Goal: Book appointment/travel/reservation

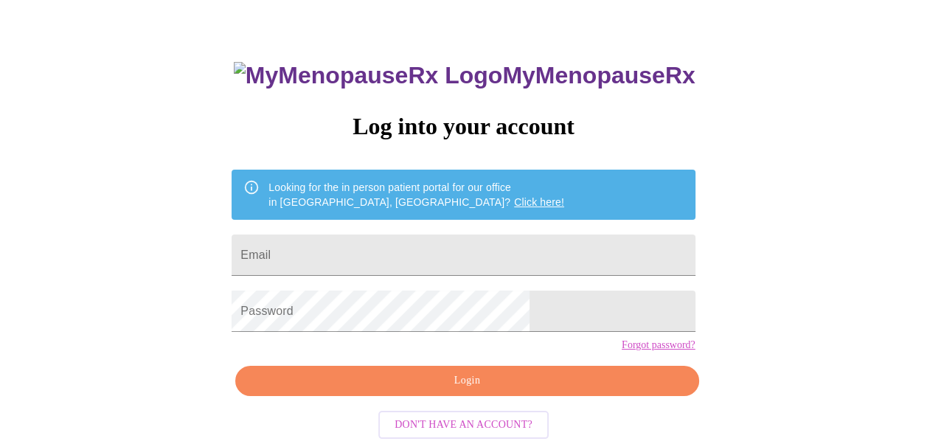
scroll to position [83, 0]
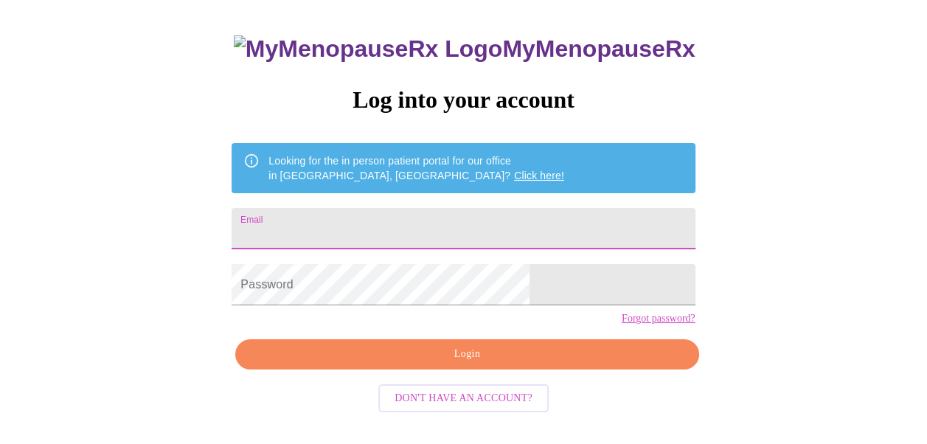
click at [325, 216] on input "Email" at bounding box center [463, 228] width 463 height 41
type input "stucke19@bellsouth.net"
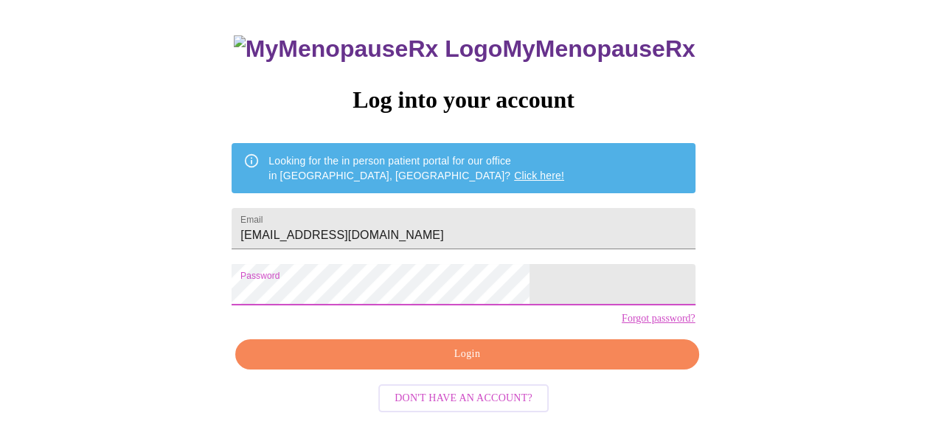
click at [475, 364] on span "Login" at bounding box center [466, 354] width 429 height 18
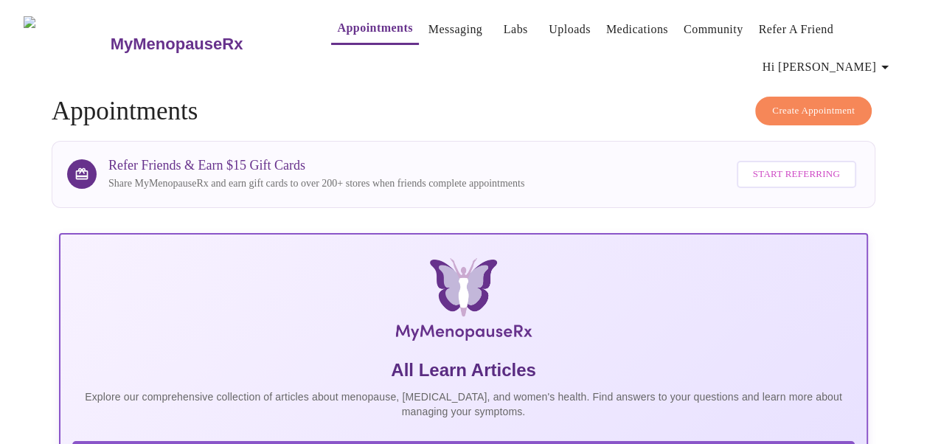
click at [504, 21] on link "Labs" at bounding box center [516, 29] width 24 height 21
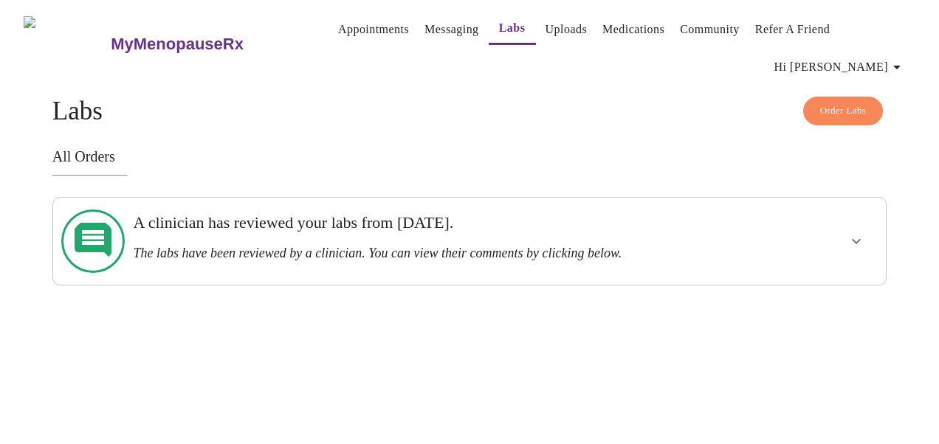
click at [83, 223] on icon at bounding box center [93, 241] width 37 height 37
click at [73, 148] on h3 "All Orders" at bounding box center [469, 156] width 834 height 17
click at [85, 223] on icon at bounding box center [93, 241] width 37 height 37
click at [859, 232] on icon "show more" at bounding box center [856, 241] width 18 height 18
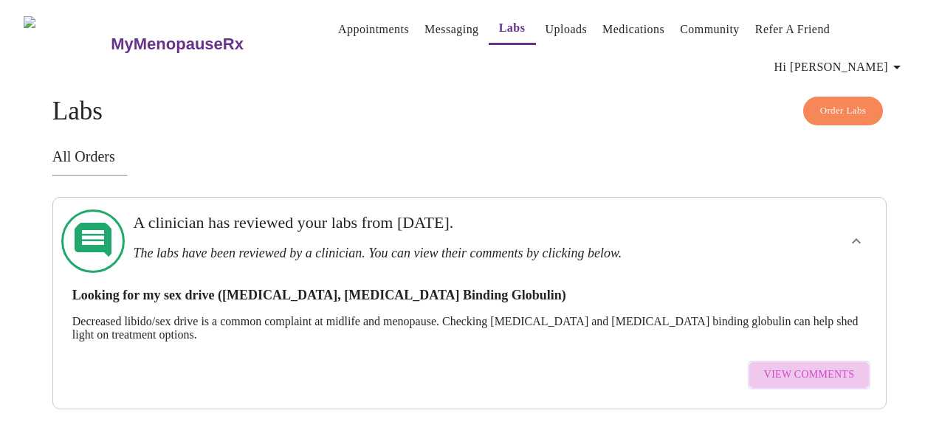
click at [832, 366] on span "View Comments" at bounding box center [809, 375] width 90 height 18
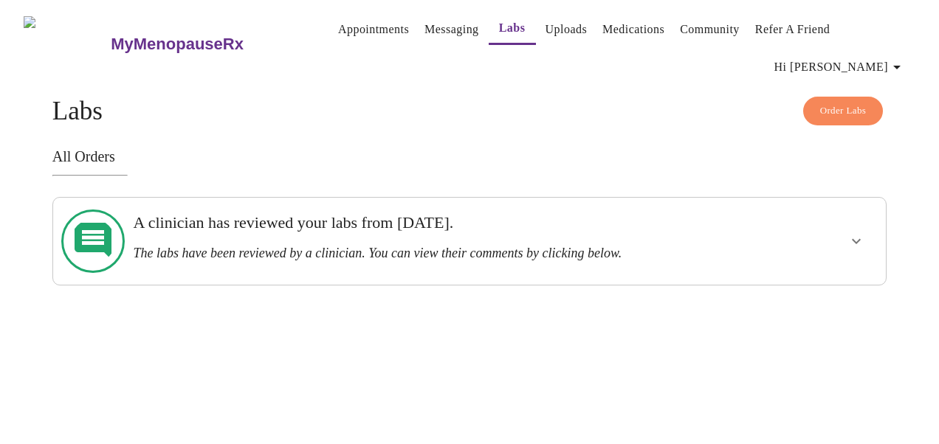
click at [695, 32] on link "Community" at bounding box center [710, 29] width 60 height 21
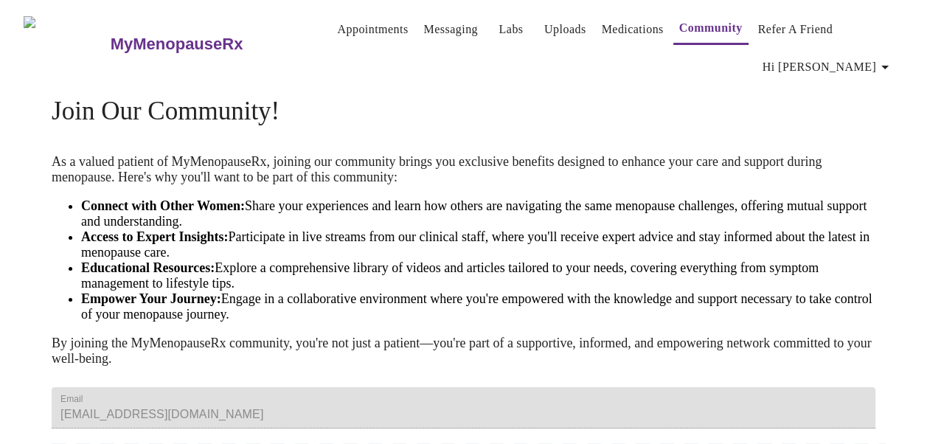
click at [602, 30] on link "Medications" at bounding box center [633, 29] width 62 height 21
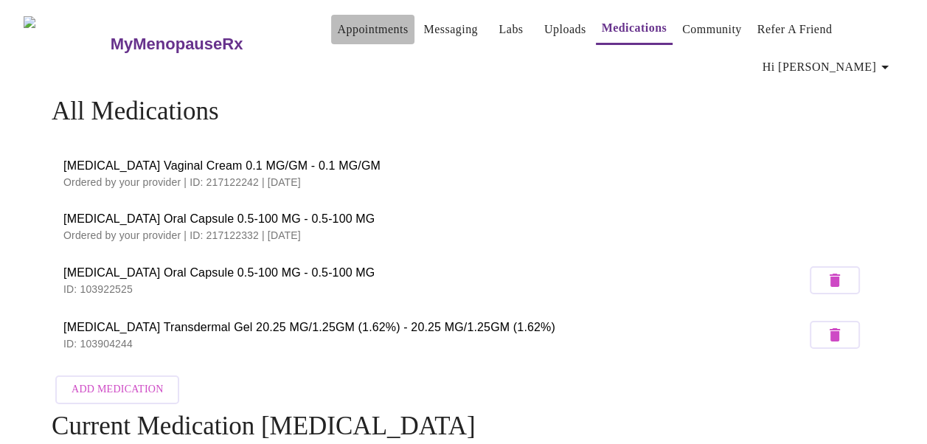
click at [337, 20] on link "Appointments" at bounding box center [372, 29] width 71 height 21
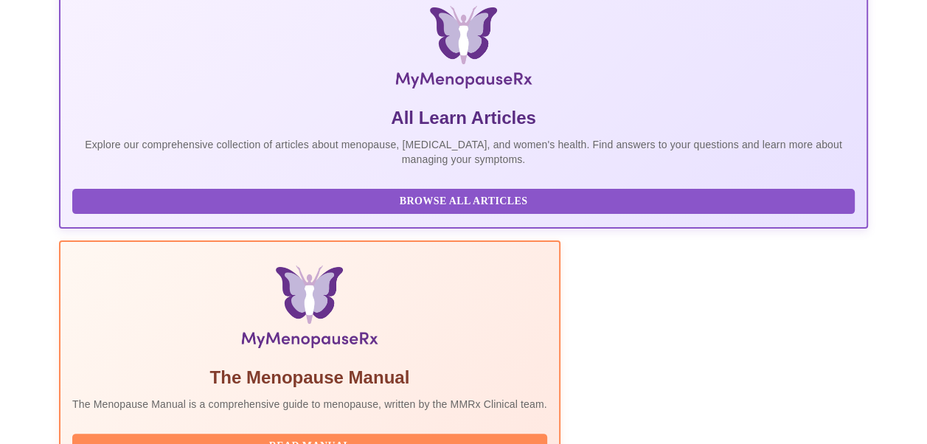
scroll to position [31, 0]
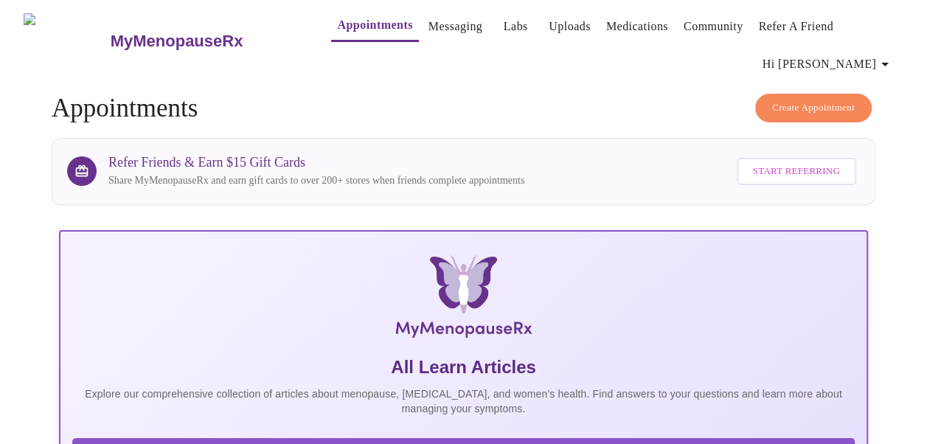
scroll to position [0, 0]
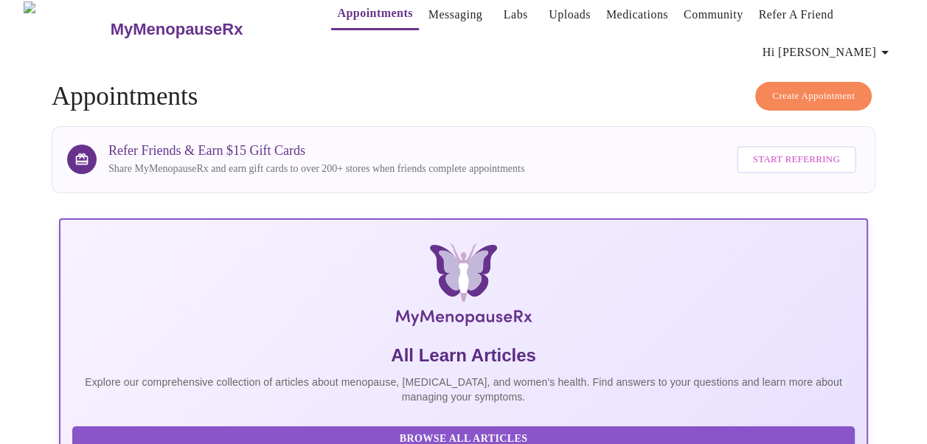
scroll to position [0, 0]
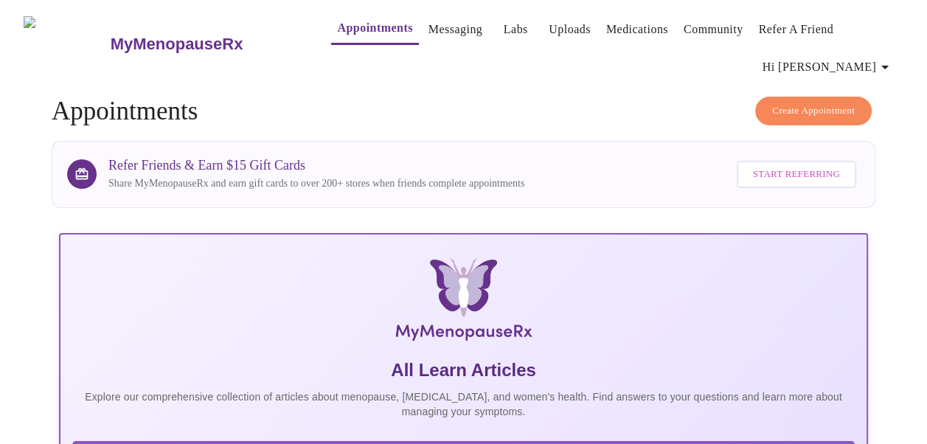
click at [351, 21] on link "Appointments" at bounding box center [374, 28] width 75 height 21
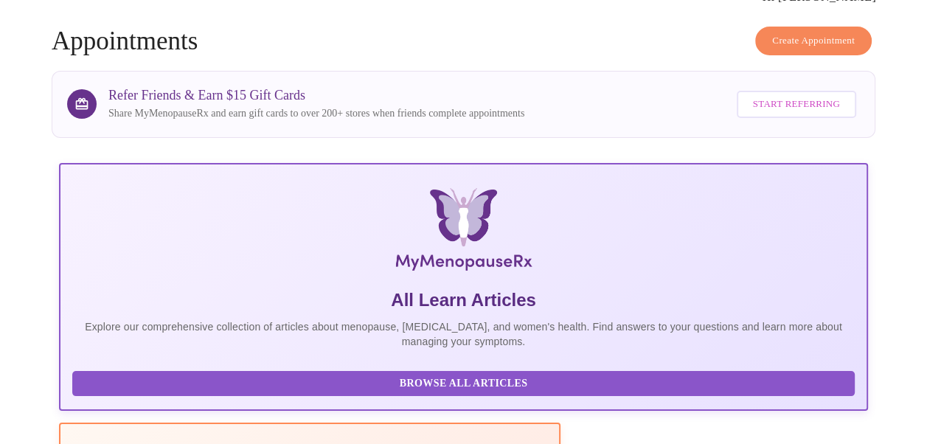
scroll to position [74, 0]
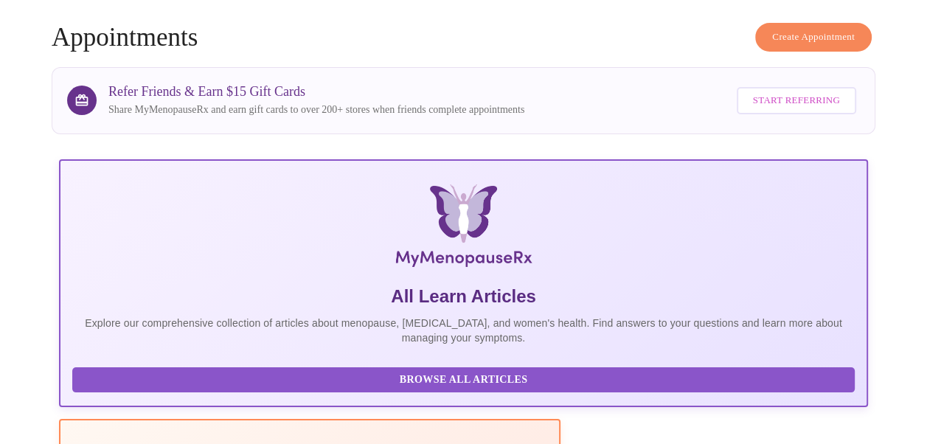
click at [809, 31] on span "Create Appointment" at bounding box center [814, 37] width 83 height 17
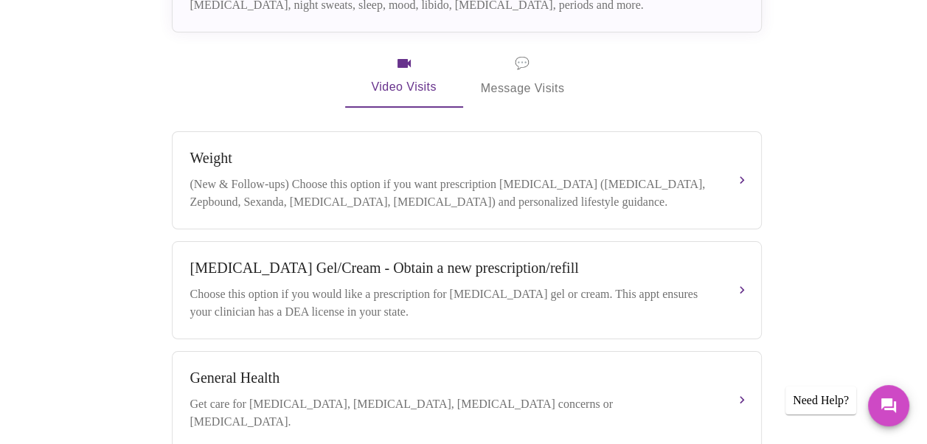
scroll to position [431, 0]
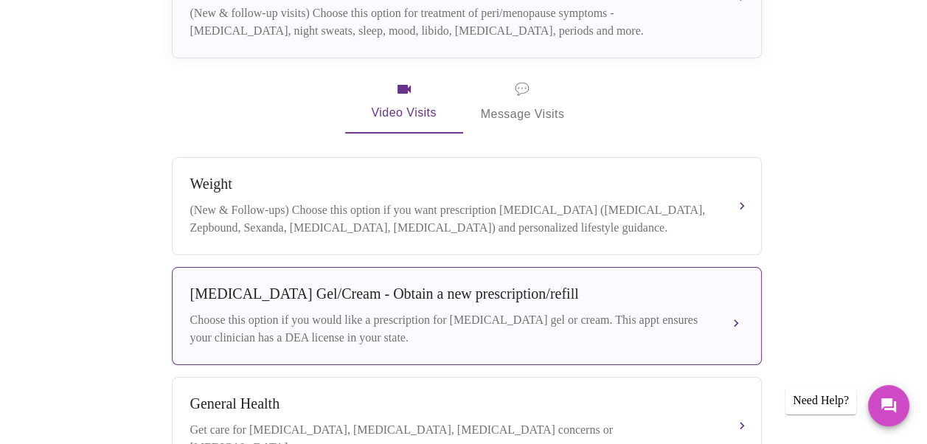
click at [419, 286] on div "Testosterone Gel/Cream - Obtain a new prescription/refill" at bounding box center [452, 294] width 524 height 17
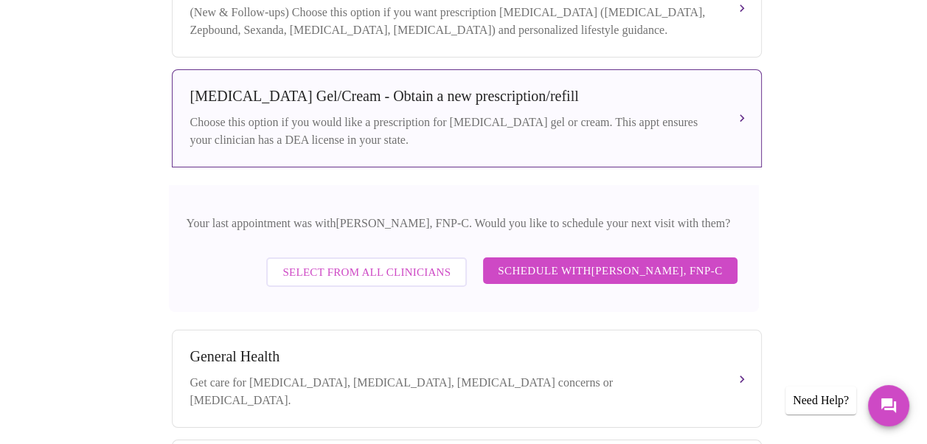
scroll to position [652, 0]
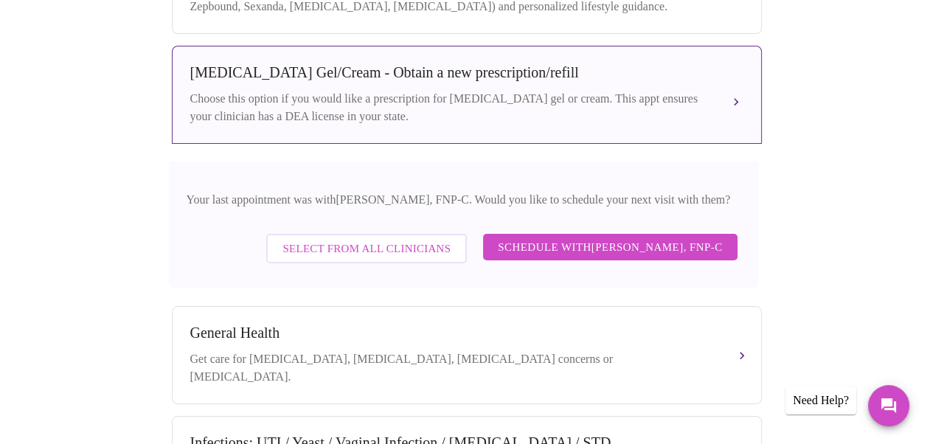
click at [735, 84] on button "Testosterone Gel/Cream - Obtain a new prescription/refill Choose this option if…" at bounding box center [467, 95] width 590 height 98
click at [362, 103] on div "Choose this option if you would like a prescription for testosterone gel or cre…" at bounding box center [452, 107] width 524 height 35
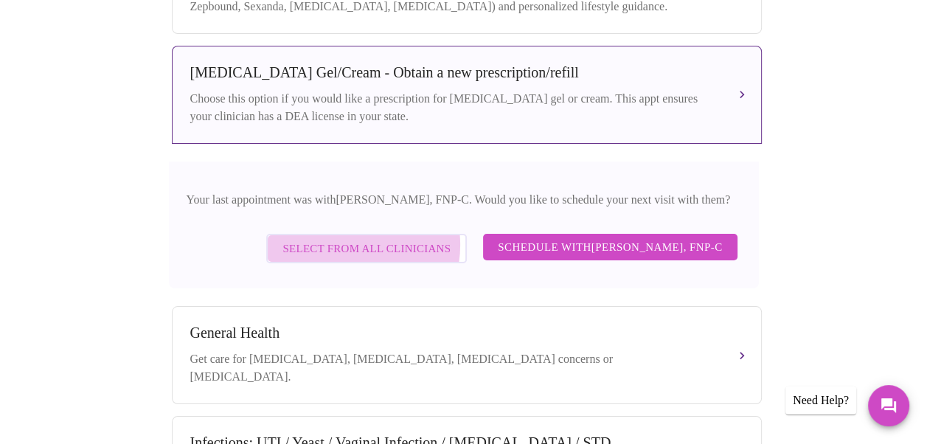
click at [322, 239] on span "Select from All Clinicians" at bounding box center [367, 248] width 168 height 19
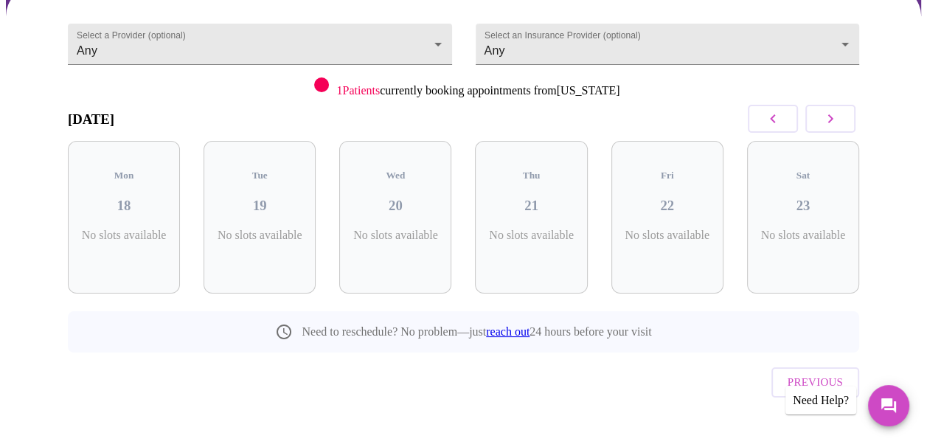
scroll to position [0, 0]
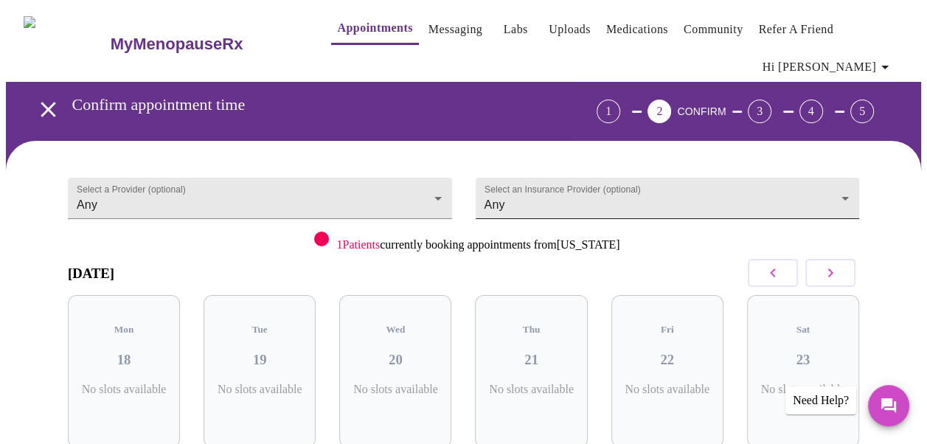
click at [850, 191] on body "MyMenopauseRx Appointments Messaging Labs Uploads Medications Community Refer a…" at bounding box center [464, 316] width 916 height 620
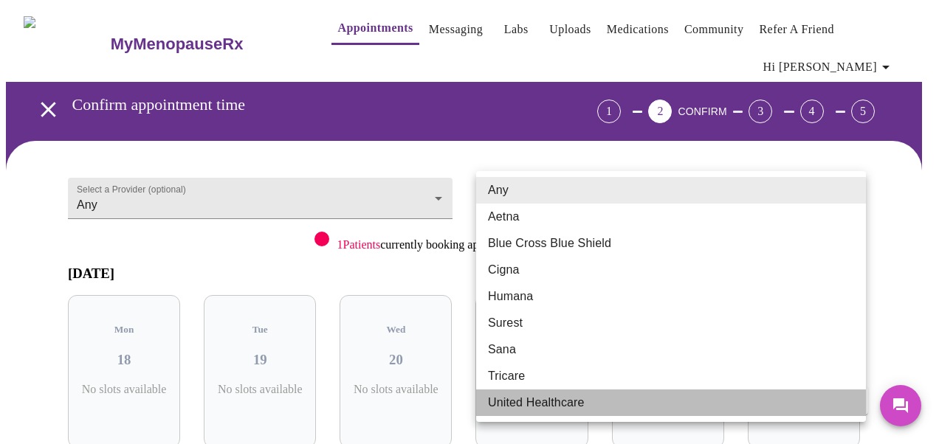
click at [533, 402] on li "United Healthcare" at bounding box center [671, 403] width 390 height 27
type input "United Healthcare"
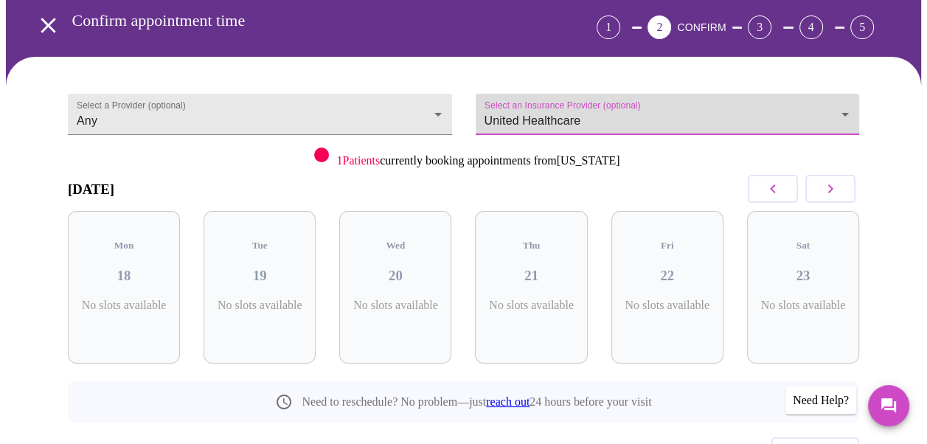
scroll to position [80, 0]
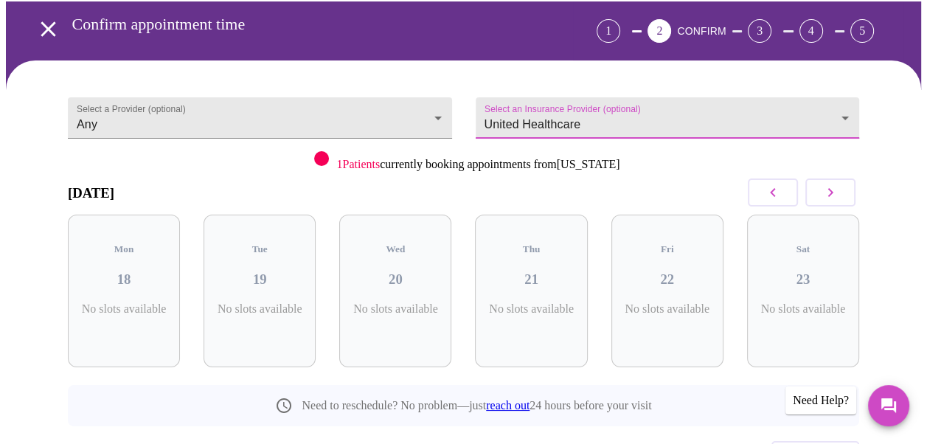
click at [837, 187] on icon "button" at bounding box center [831, 193] width 18 height 18
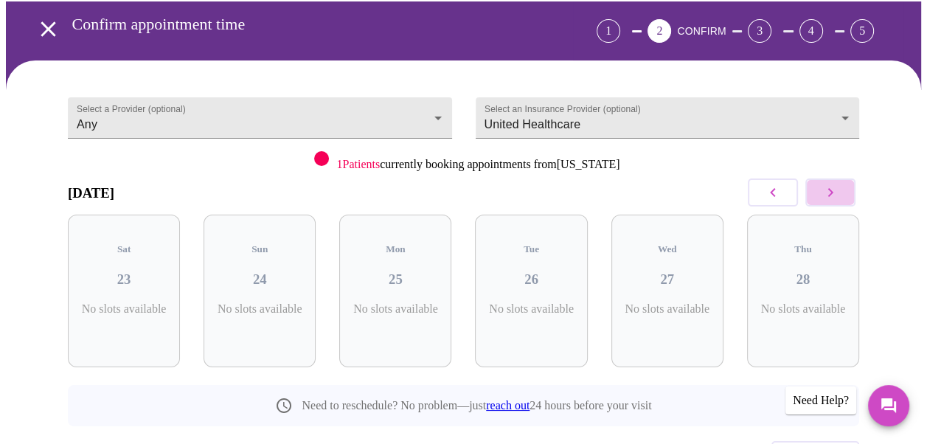
click at [838, 189] on icon "button" at bounding box center [831, 193] width 18 height 18
click at [834, 189] on icon "button" at bounding box center [831, 192] width 5 height 9
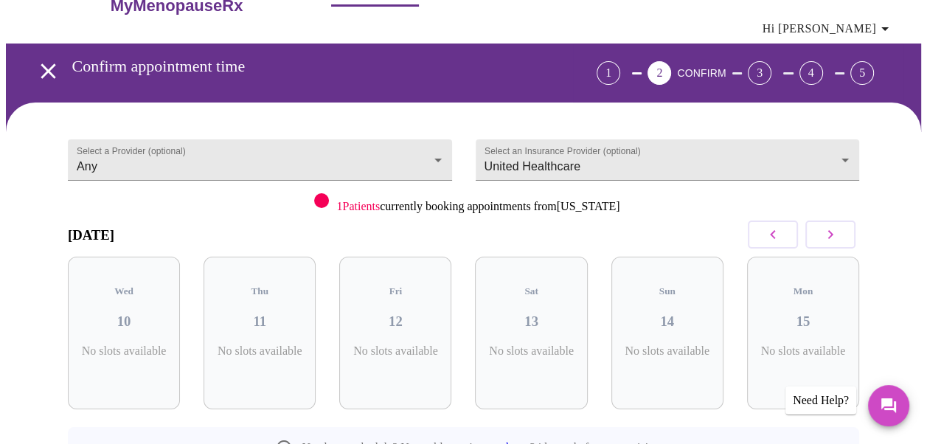
scroll to position [0, 0]
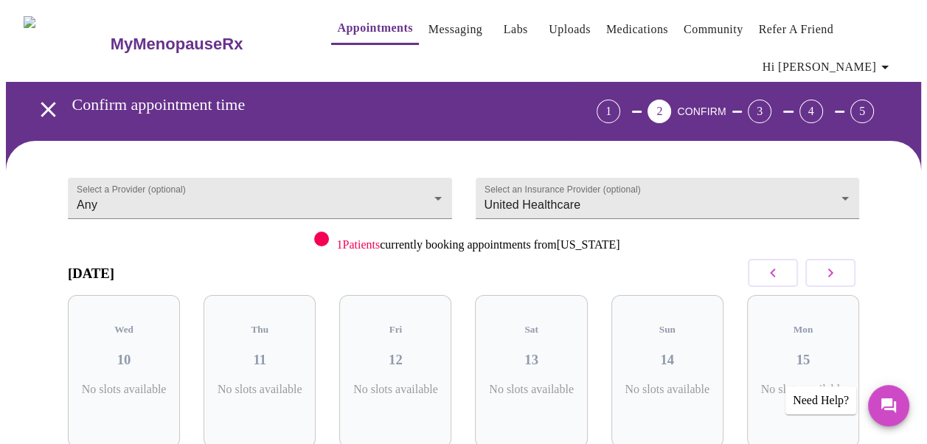
click at [621, 100] on div "1" at bounding box center [609, 112] width 24 height 24
click at [621, 101] on div "1" at bounding box center [609, 112] width 24 height 24
click at [436, 193] on body "MyMenopauseRx Appointments Messaging Labs Uploads Medications Community Refer a…" at bounding box center [464, 316] width 916 height 620
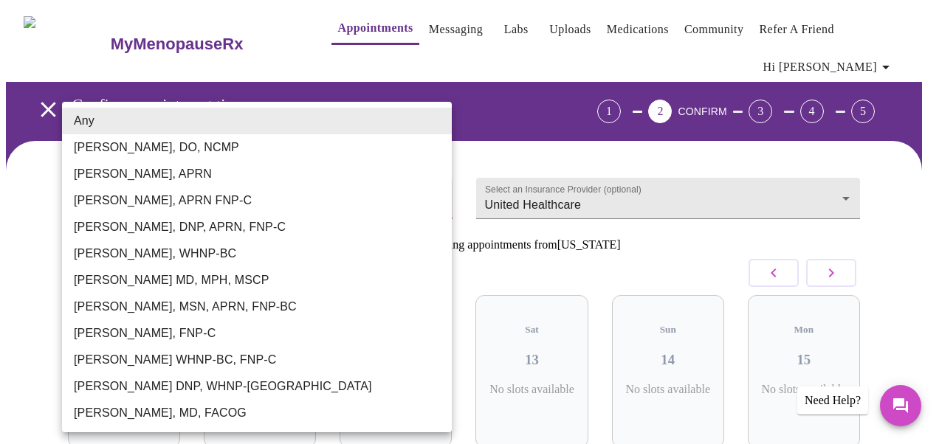
click at [313, 22] on div at bounding box center [469, 222] width 939 height 444
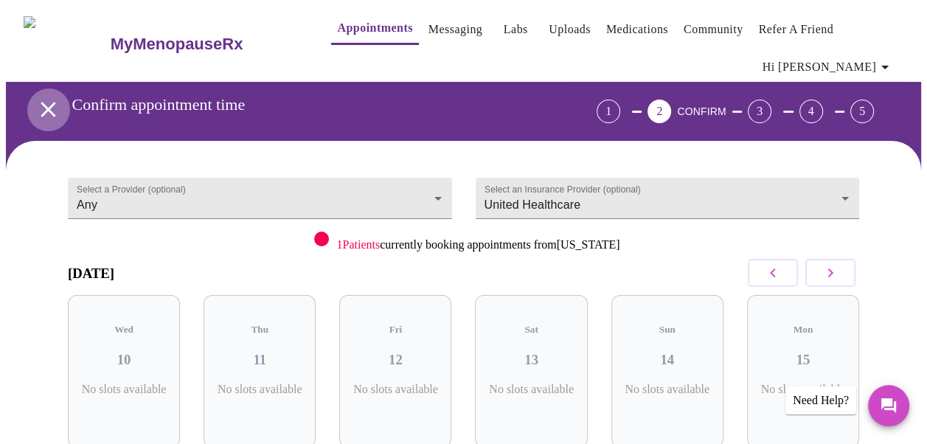
click at [38, 103] on icon "open drawer" at bounding box center [48, 110] width 26 height 26
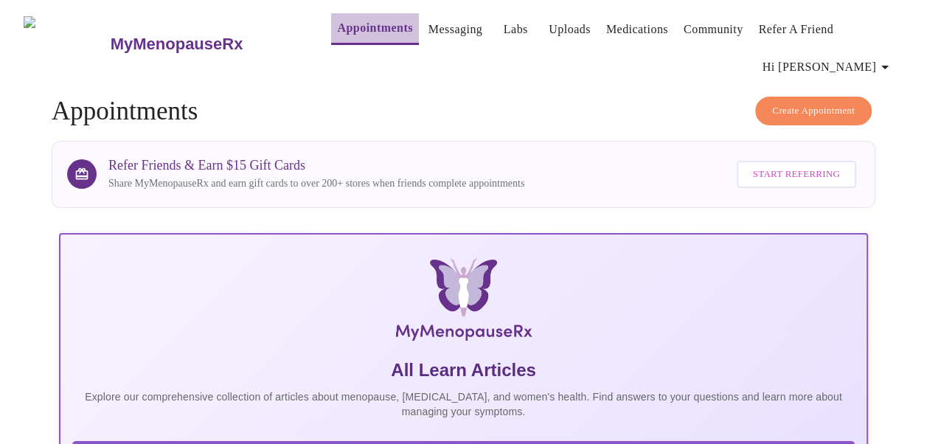
click at [339, 21] on link "Appointments" at bounding box center [374, 28] width 75 height 21
click at [815, 104] on span "Create Appointment" at bounding box center [814, 111] width 83 height 17
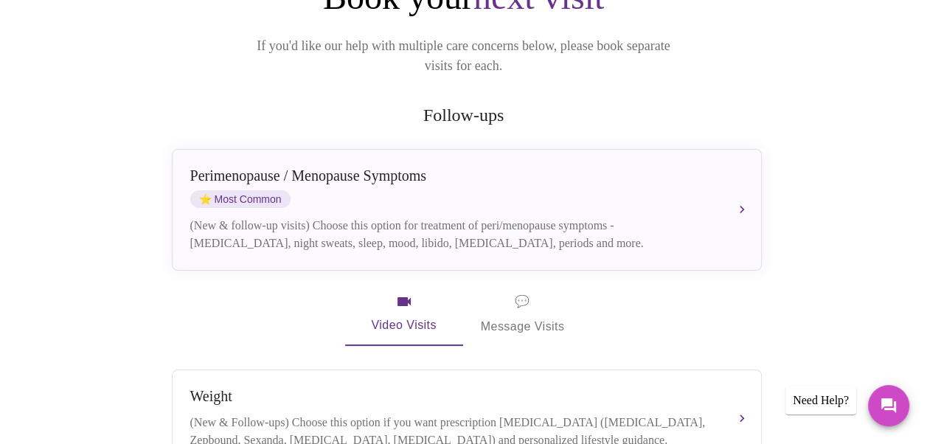
scroll to position [221, 0]
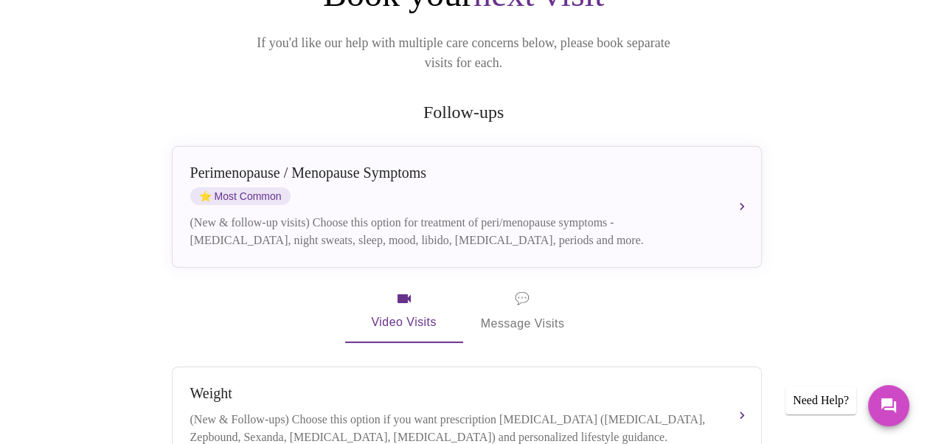
click at [519, 298] on span "💬 Message Visits" at bounding box center [523, 311] width 84 height 46
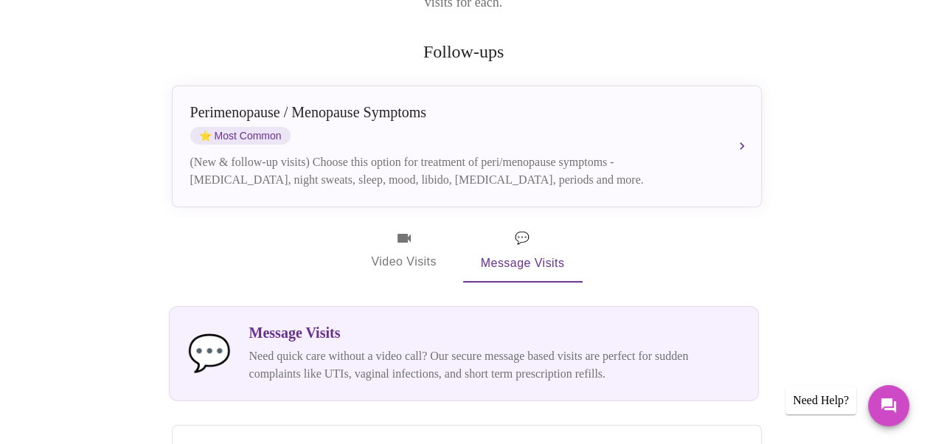
scroll to position [295, 0]
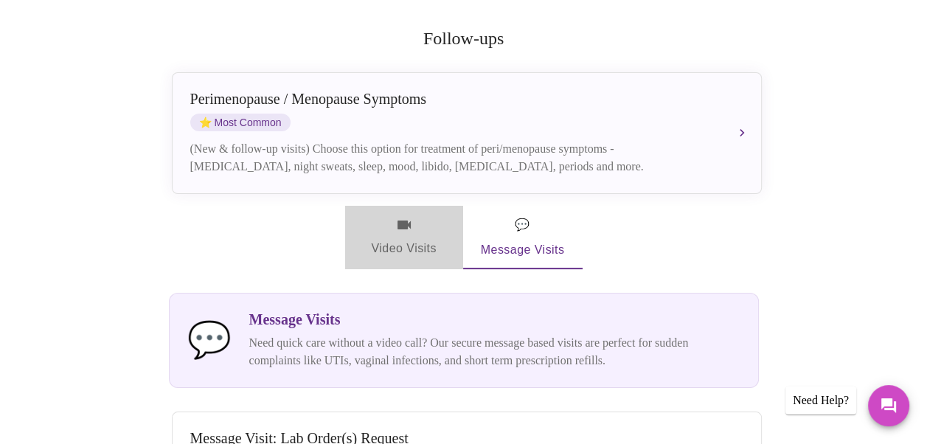
click at [413, 221] on span "Video Visits" at bounding box center [404, 237] width 83 height 43
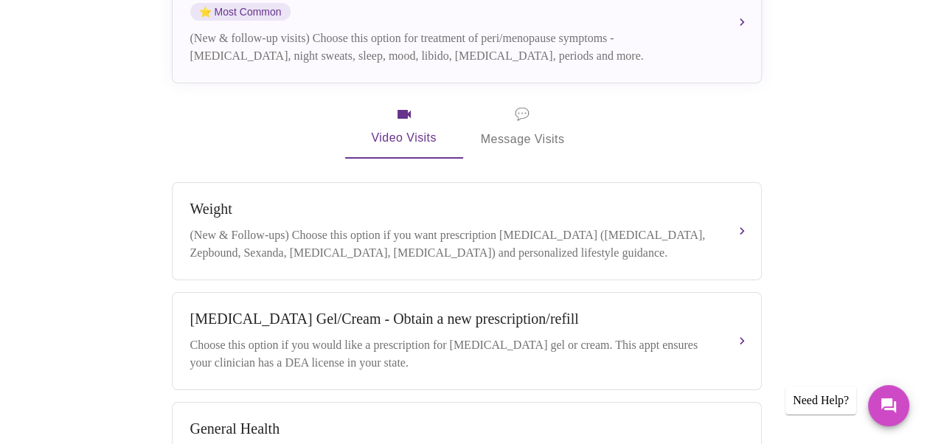
scroll to position [443, 0]
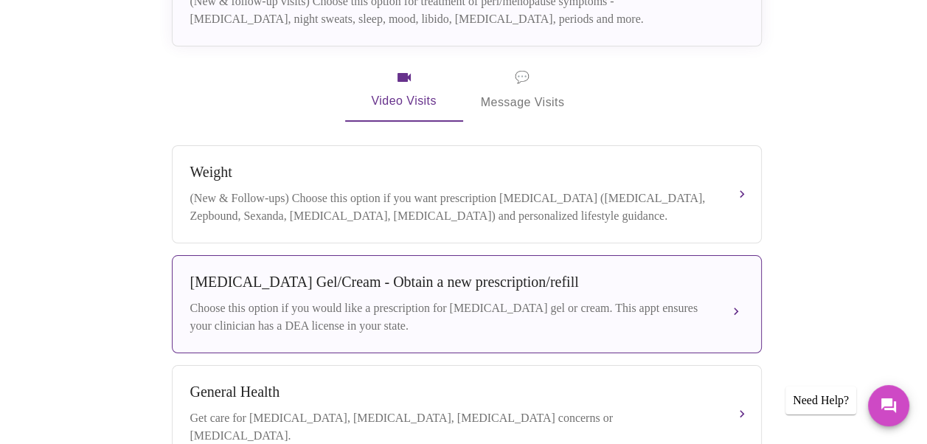
click at [423, 300] on div "Choose this option if you would like a prescription for testosterone gel or cre…" at bounding box center [452, 317] width 524 height 35
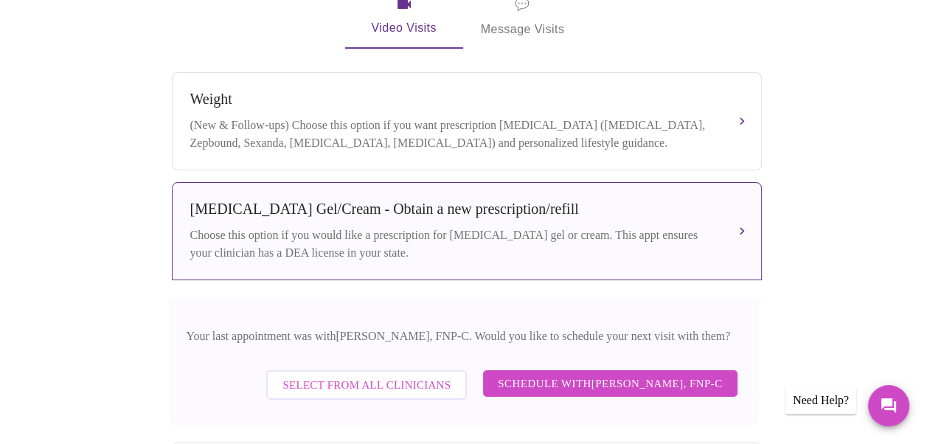
scroll to position [590, 0]
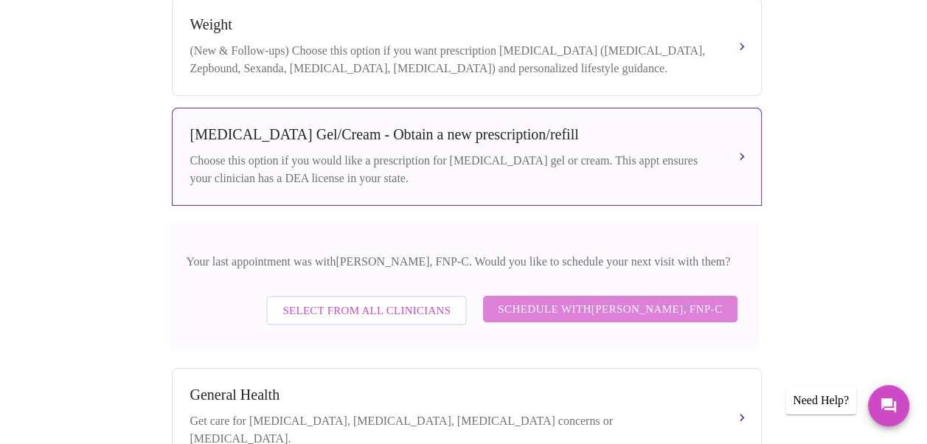
click at [564, 300] on span "Schedule with Elizabeth Hederman, FNP-C" at bounding box center [610, 309] width 224 height 19
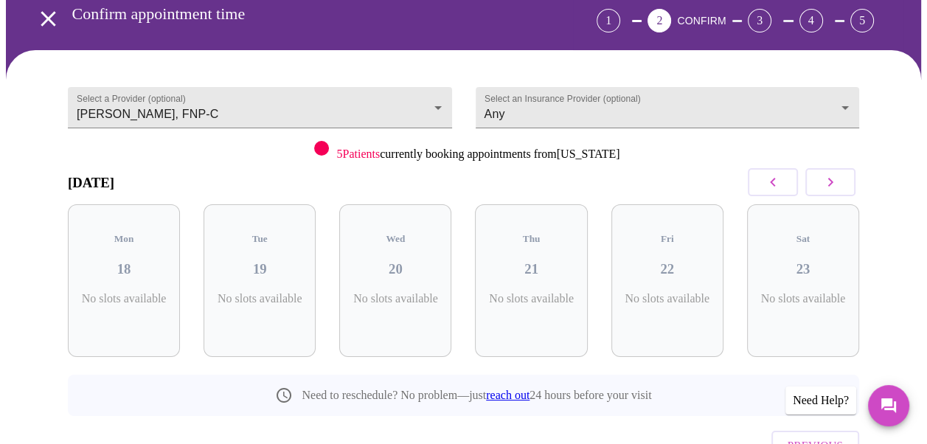
scroll to position [7, 0]
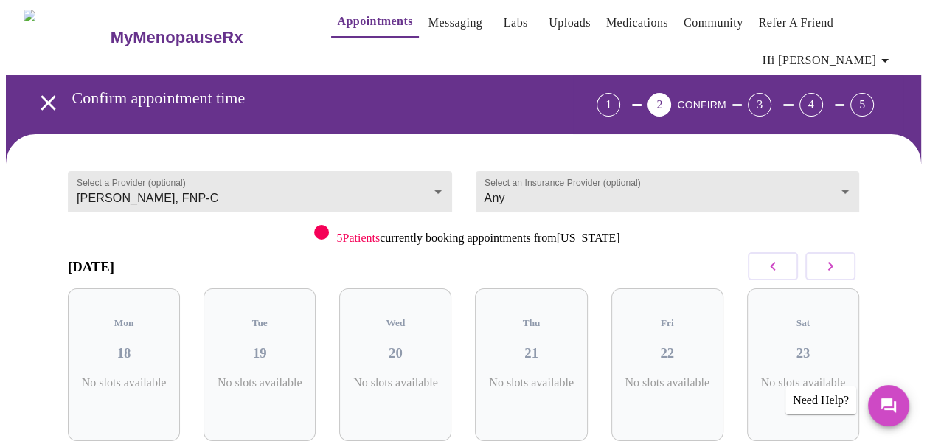
click at [851, 184] on body "MyMenopauseRx Appointments Messaging Labs Uploads Medications Community Refer a…" at bounding box center [464, 309] width 916 height 620
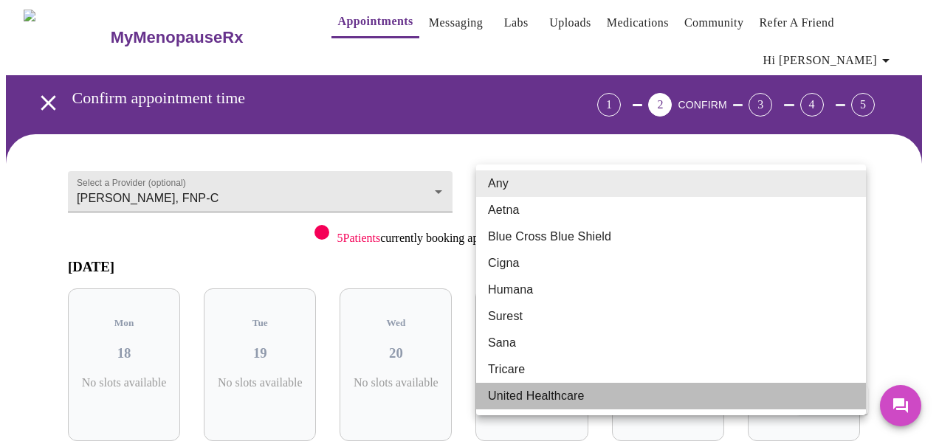
click at [520, 400] on li "United Healthcare" at bounding box center [671, 396] width 390 height 27
type input "United Healthcare"
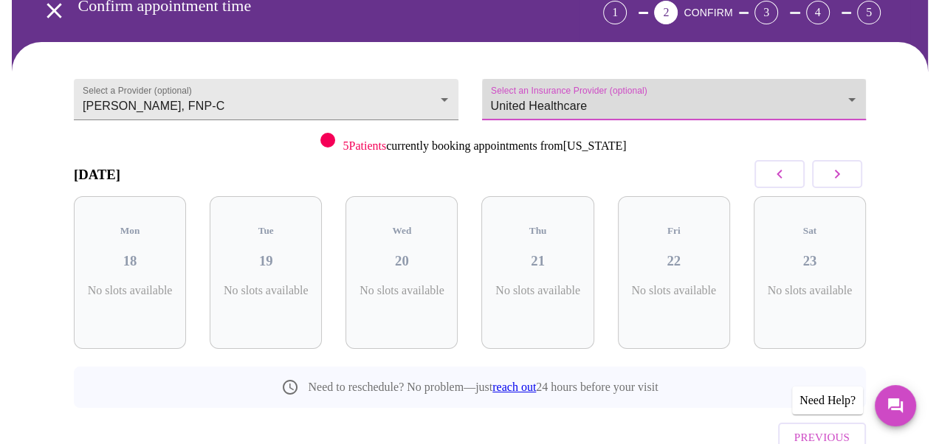
scroll to position [154, 0]
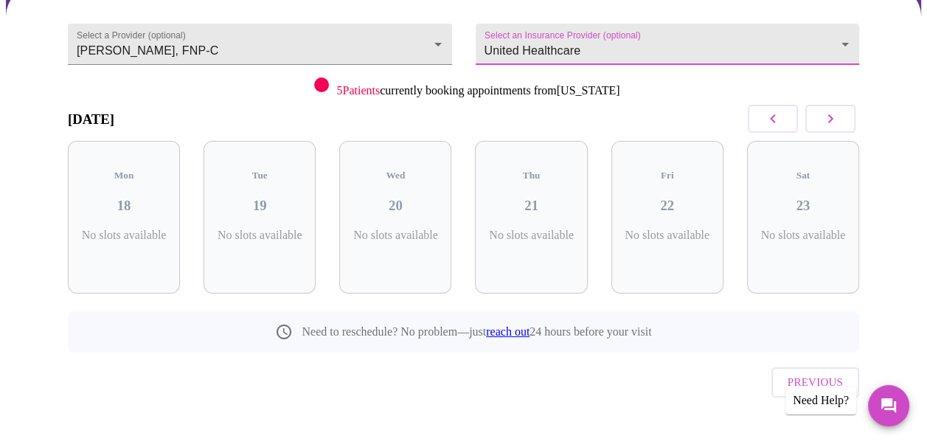
click at [782, 116] on icon "button" at bounding box center [773, 119] width 18 height 18
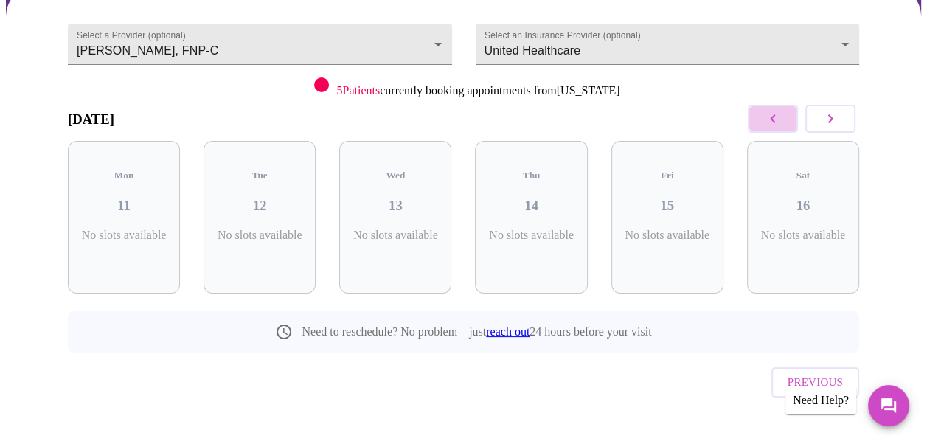
click at [782, 116] on icon "button" at bounding box center [773, 119] width 18 height 18
click at [781, 116] on icon "button" at bounding box center [773, 119] width 18 height 18
click at [827, 114] on icon "button" at bounding box center [831, 119] width 18 height 18
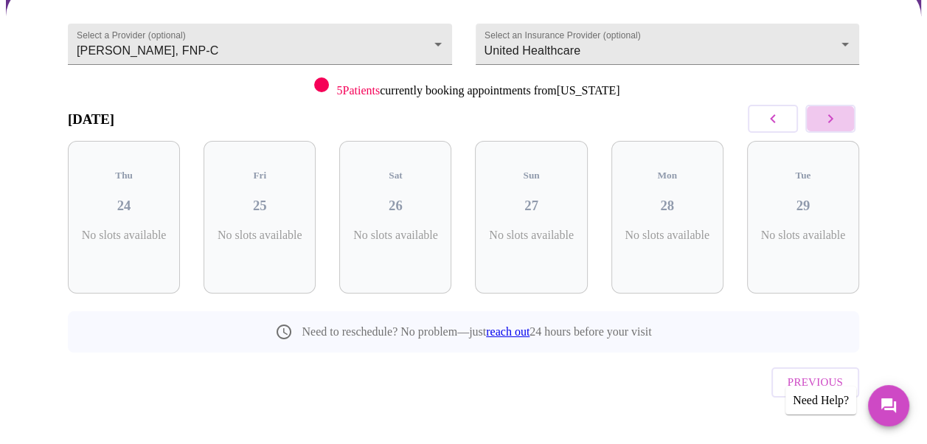
click at [826, 114] on button "button" at bounding box center [831, 119] width 50 height 28
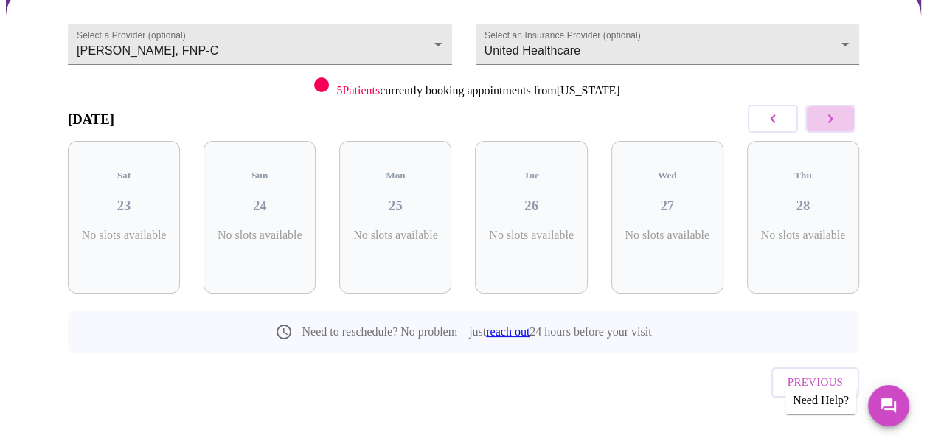
click at [825, 114] on button "button" at bounding box center [831, 119] width 50 height 28
click at [832, 117] on icon "button" at bounding box center [831, 119] width 18 height 18
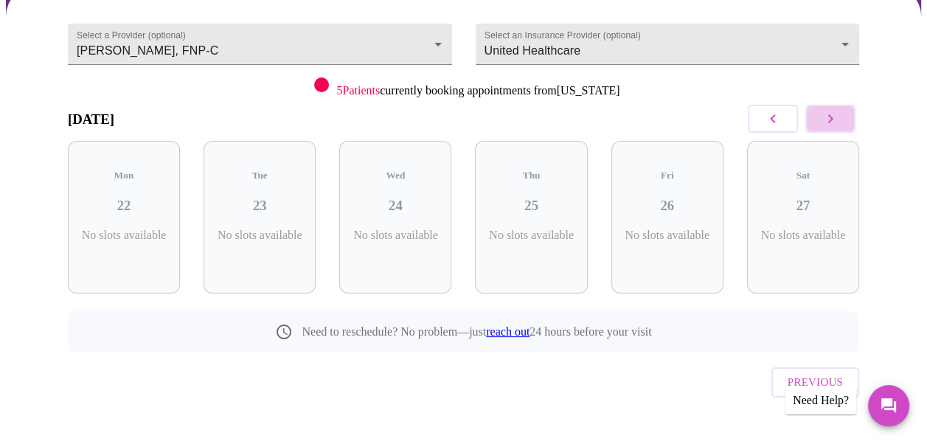
click at [832, 117] on icon "button" at bounding box center [831, 119] width 18 height 18
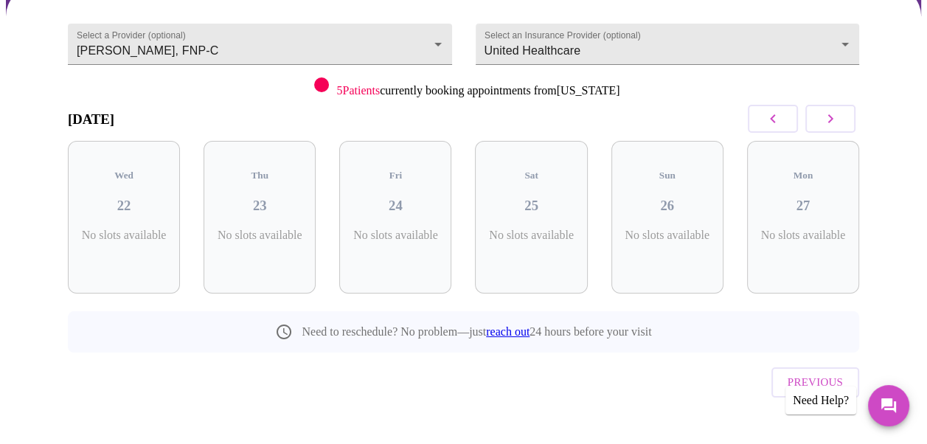
click at [832, 117] on icon "button" at bounding box center [831, 119] width 18 height 18
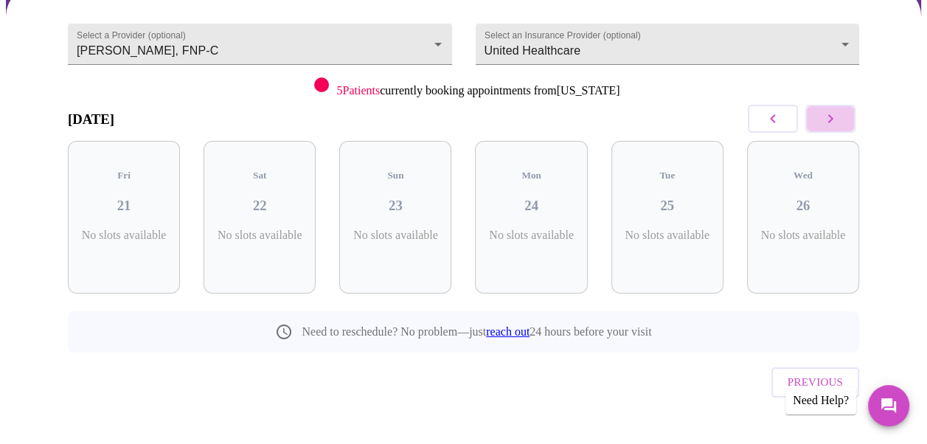
click at [832, 117] on icon "button" at bounding box center [831, 119] width 18 height 18
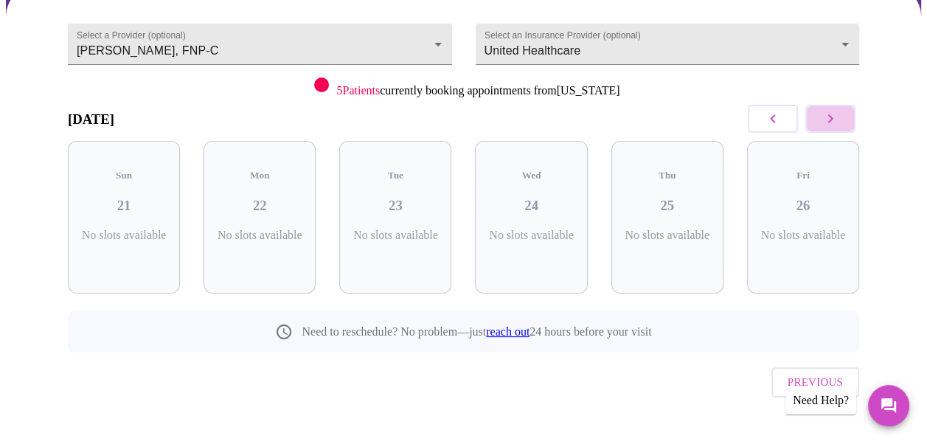
click at [832, 117] on icon "button" at bounding box center [831, 119] width 18 height 18
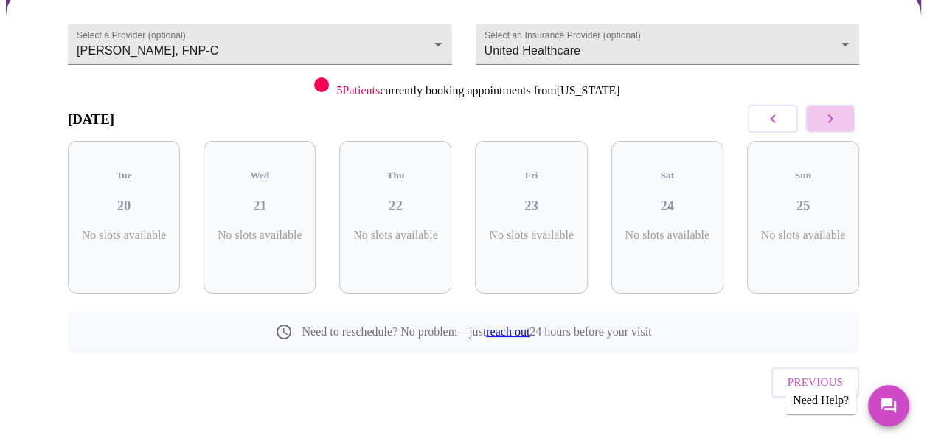
click at [832, 117] on icon "button" at bounding box center [831, 119] width 18 height 18
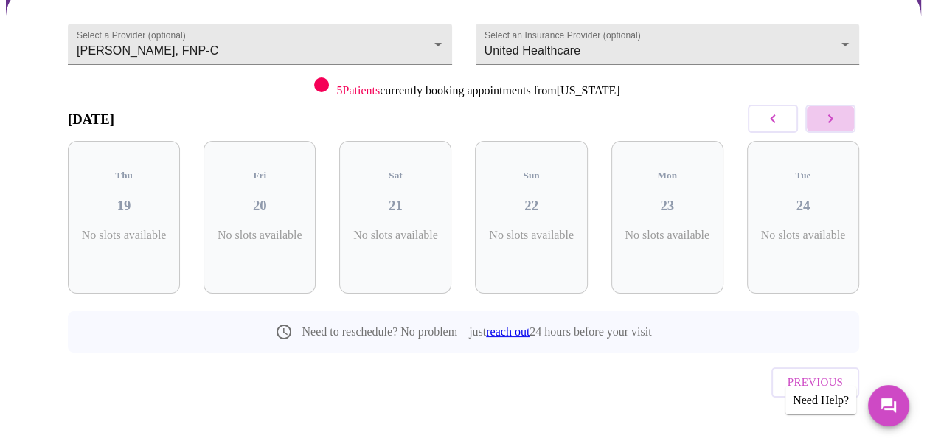
click at [832, 117] on icon "button" at bounding box center [831, 119] width 18 height 18
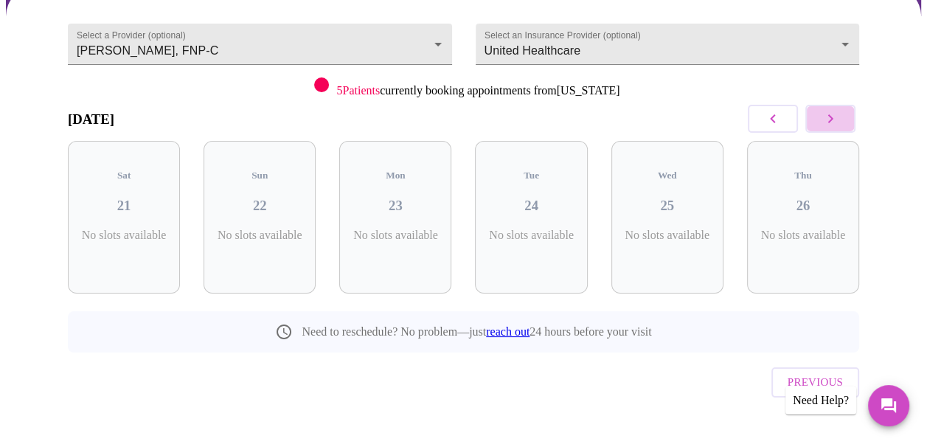
click at [832, 117] on icon "button" at bounding box center [831, 119] width 18 height 18
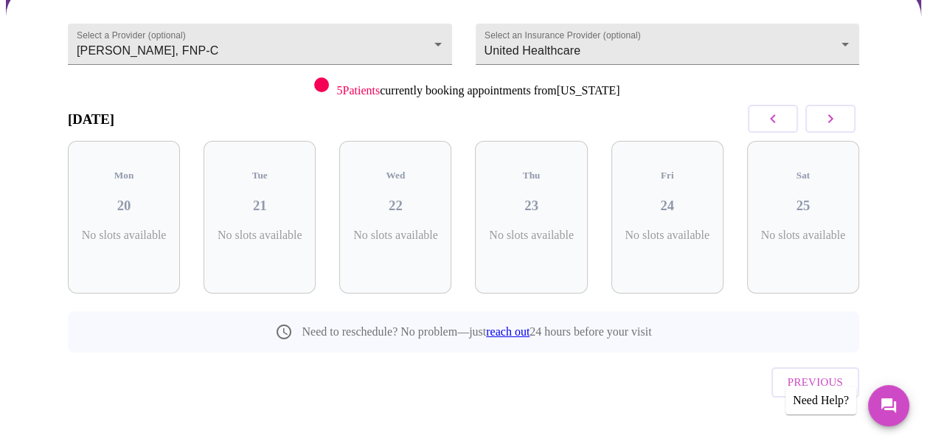
click at [832, 117] on icon "button" at bounding box center [831, 119] width 18 height 18
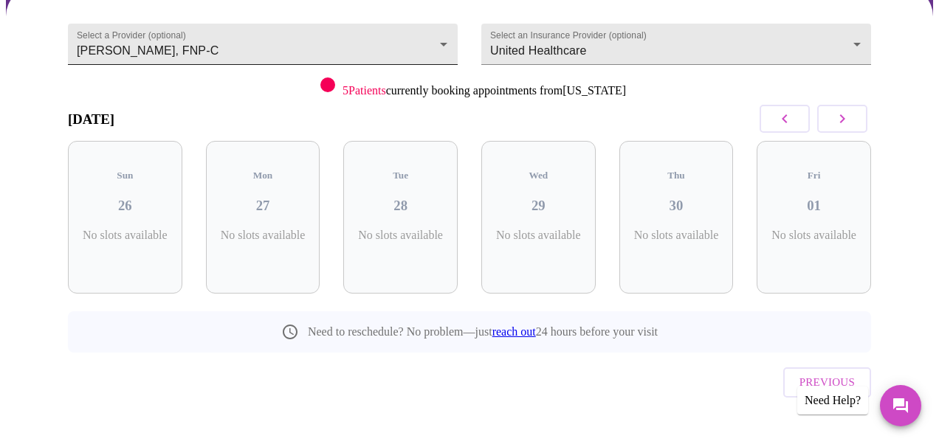
click at [162, 46] on body "MyMenopauseRx Appointments Messaging Labs Uploads Medications Community Refer a…" at bounding box center [469, 162] width 927 height 620
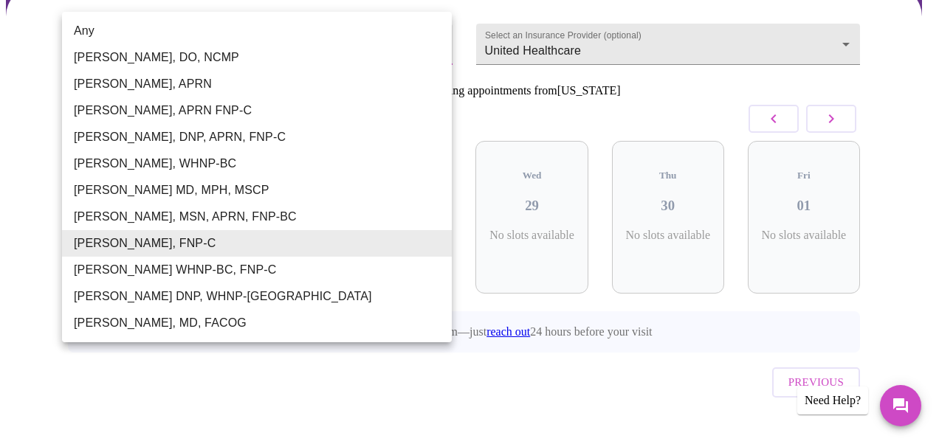
click at [147, 392] on div at bounding box center [469, 222] width 939 height 444
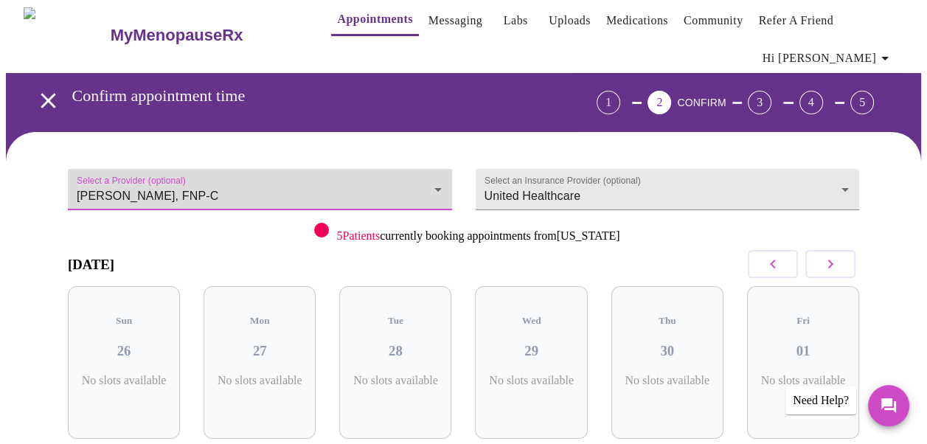
scroll to position [0, 0]
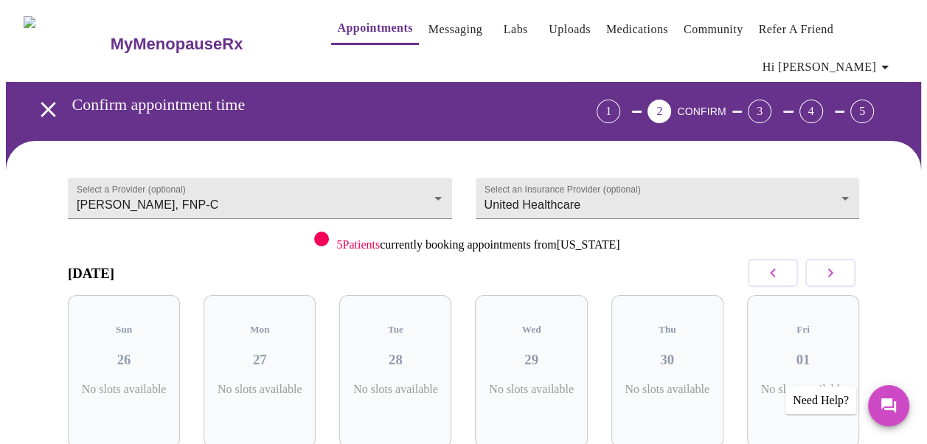
click at [314, 242] on div at bounding box center [321, 239] width 15 height 15
click at [621, 100] on div "1" at bounding box center [609, 112] width 24 height 24
click at [42, 100] on icon "open drawer" at bounding box center [48, 110] width 26 height 26
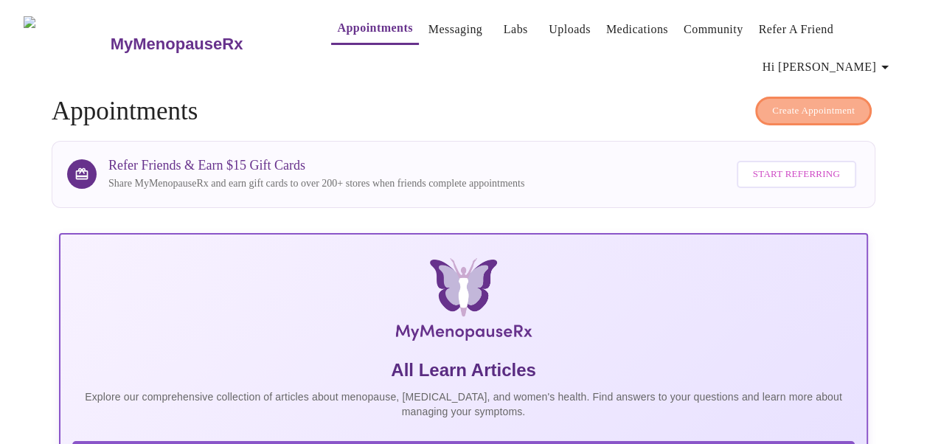
click at [821, 108] on span "Create Appointment" at bounding box center [814, 111] width 83 height 17
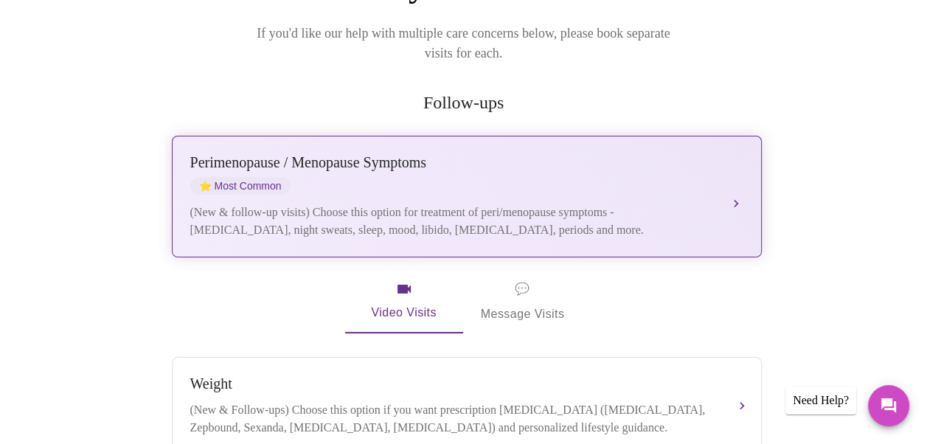
scroll to position [295, 0]
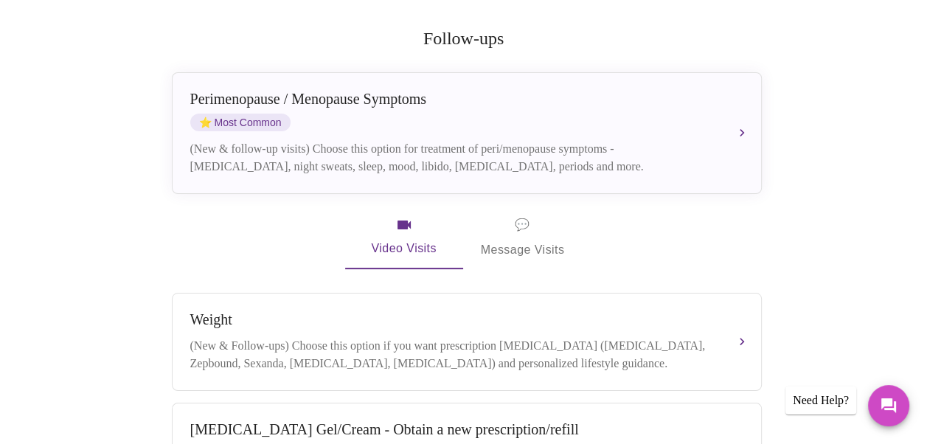
click at [401, 218] on span "Video Visits" at bounding box center [404, 237] width 83 height 43
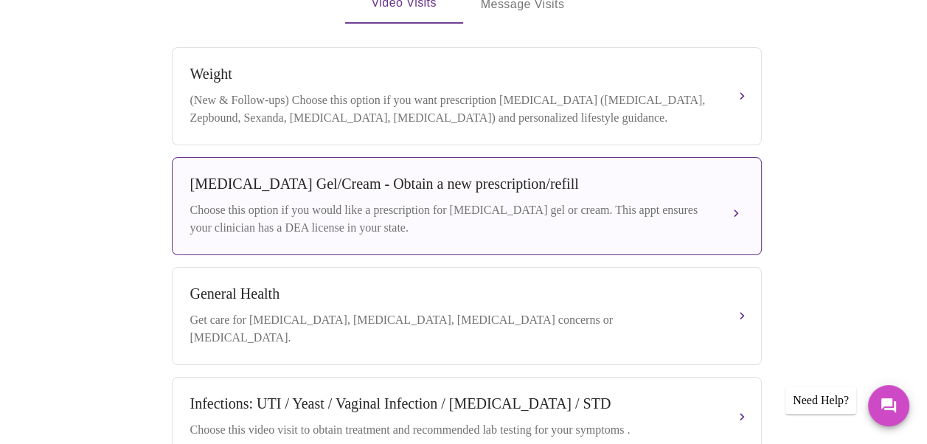
scroll to position [590, 0]
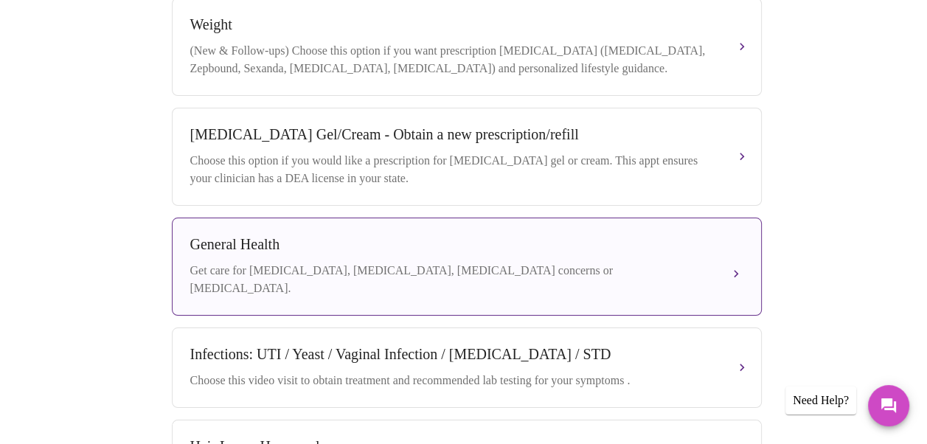
click at [309, 265] on div "Get care for pre-diabetes, underactive thyroid, cholesterol concerns or bone he…" at bounding box center [452, 279] width 524 height 35
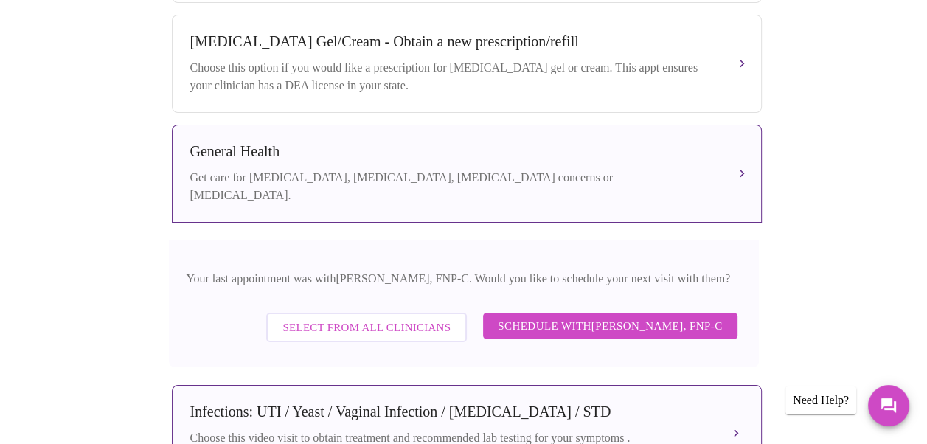
scroll to position [738, 0]
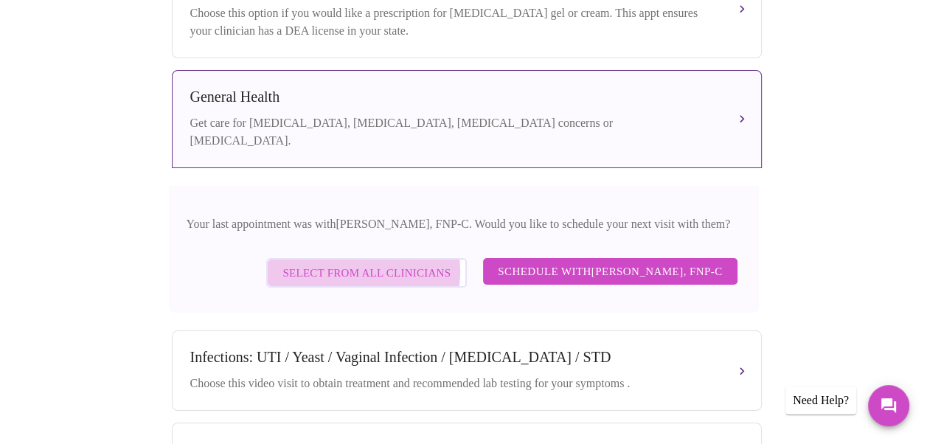
click at [319, 263] on span "Select from All Clinicians" at bounding box center [367, 272] width 168 height 19
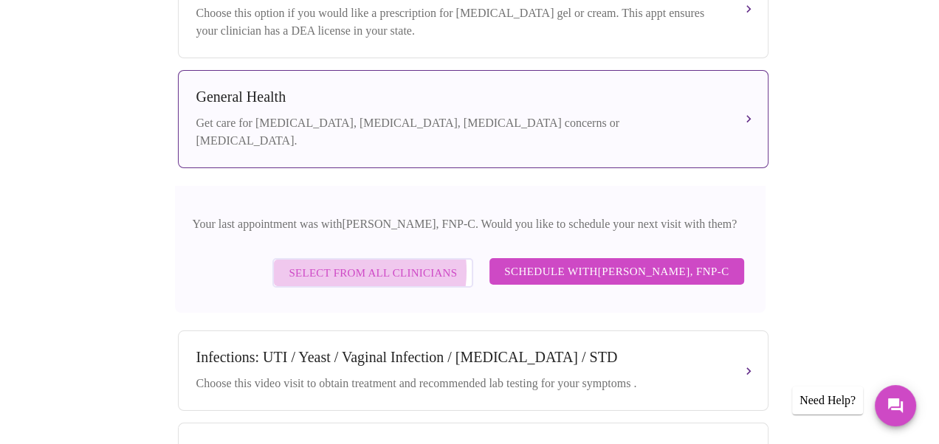
scroll to position [154, 0]
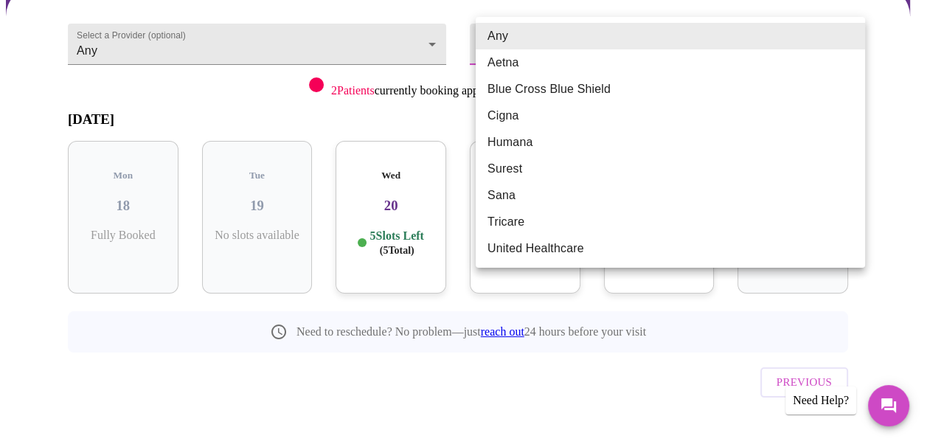
click at [598, 35] on body "MyMenopauseRx Appointments Messaging Labs Uploads Medications Community Refer a…" at bounding box center [464, 162] width 916 height 620
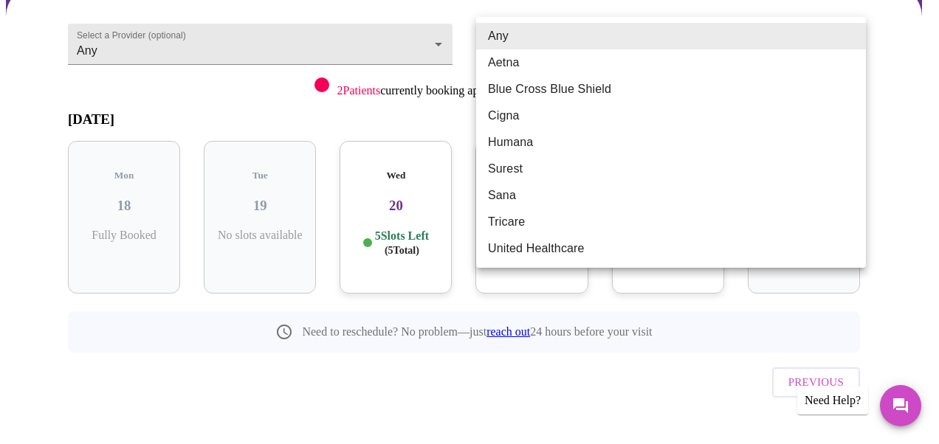
click at [541, 249] on li "United Healthcare" at bounding box center [671, 248] width 390 height 27
type input "United Healthcare"
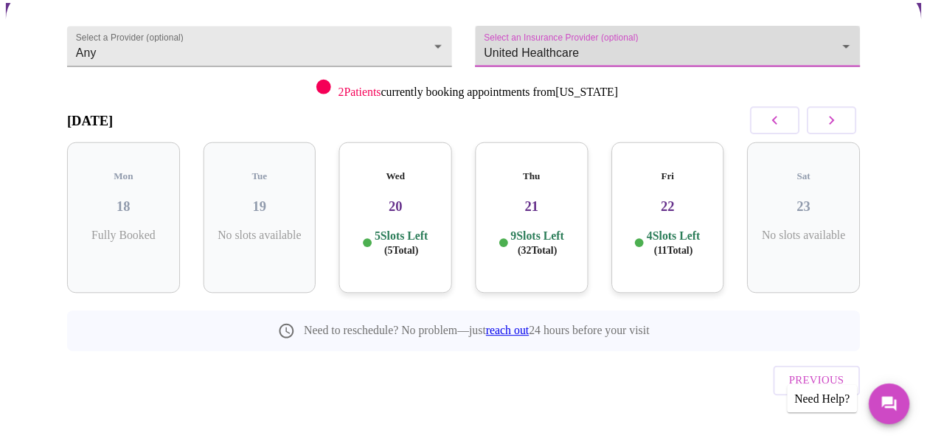
scroll to position [134, 0]
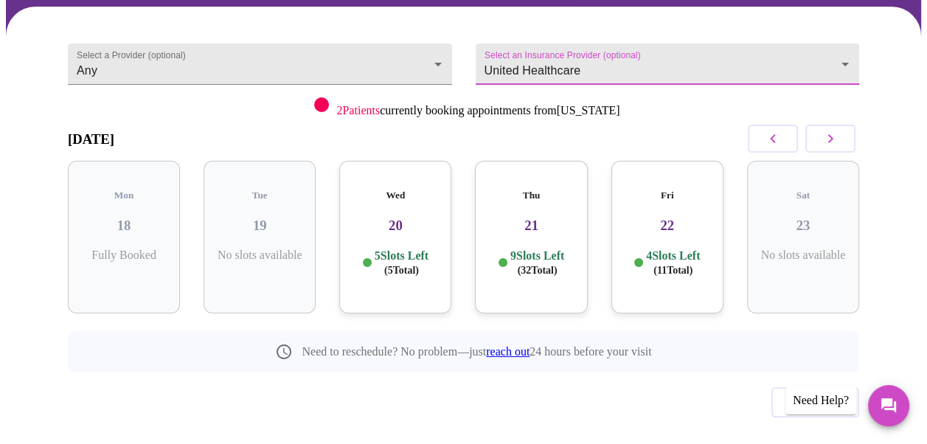
click at [635, 218] on h3 "22" at bounding box center [667, 226] width 89 height 16
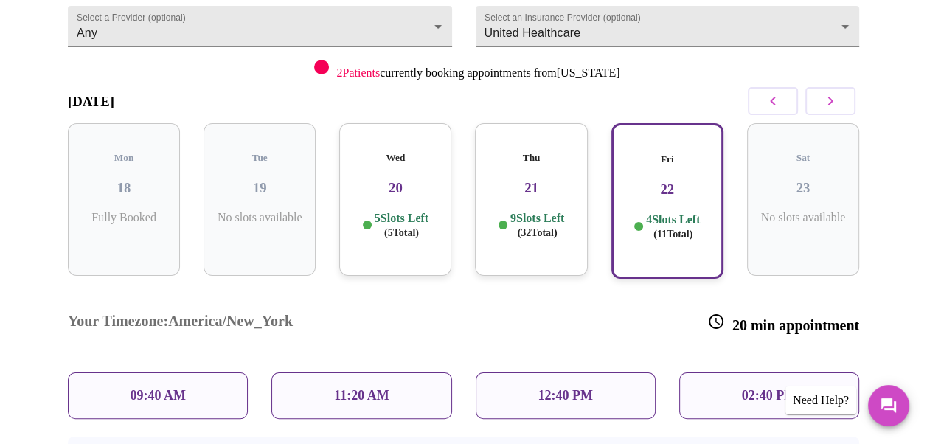
scroll to position [208, 0]
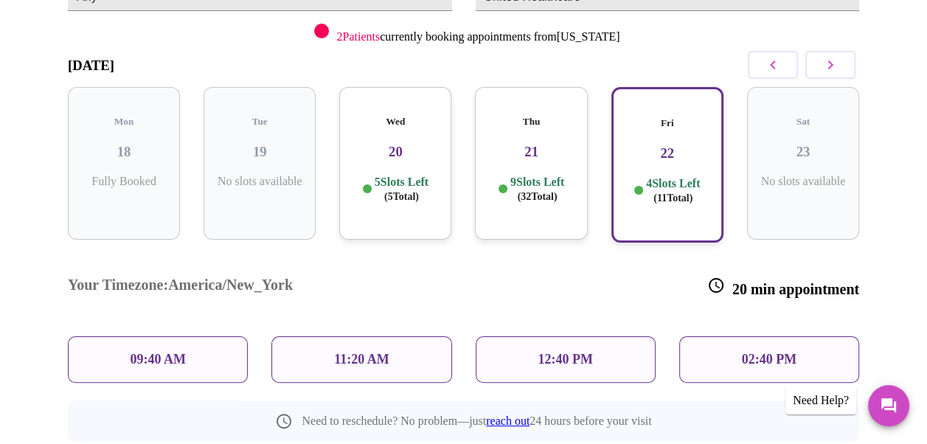
click at [350, 352] on p "11:20 AM" at bounding box center [361, 359] width 55 height 15
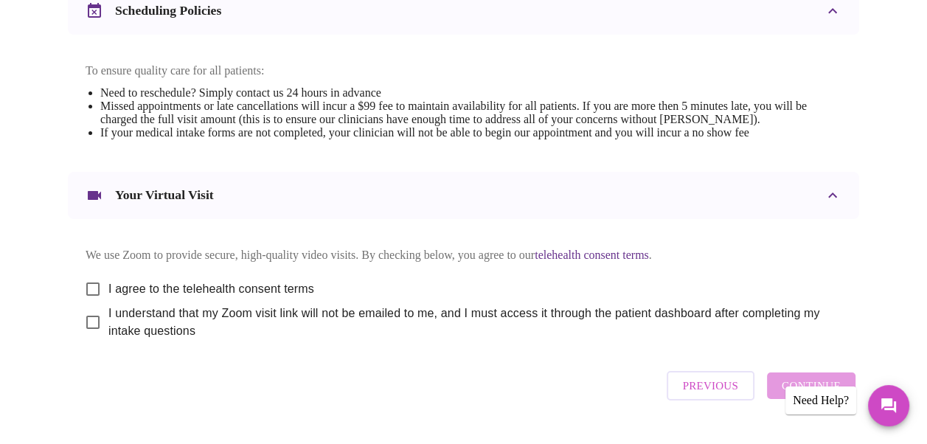
scroll to position [649, 0]
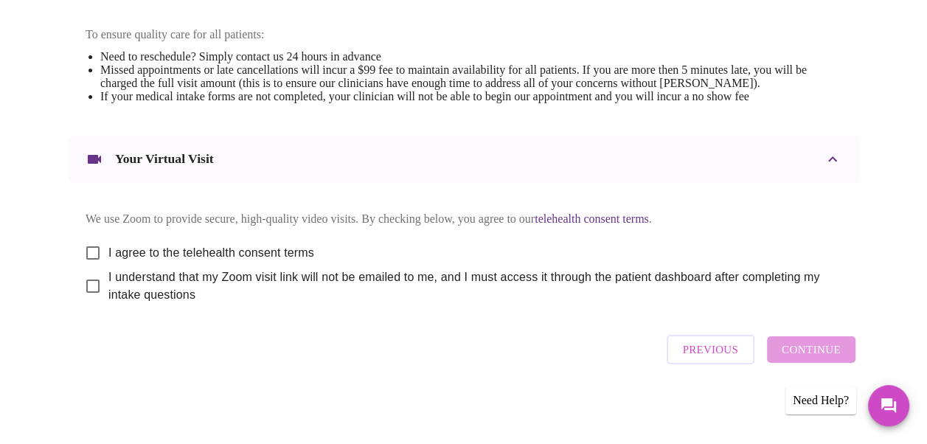
click at [86, 250] on input "I agree to the telehealth consent terms" at bounding box center [92, 253] width 31 height 31
checkbox input "true"
click at [87, 286] on input "I understand that my Zoom visit link will not be emailed to me, and I must acce…" at bounding box center [92, 286] width 31 height 31
checkbox input "true"
click at [812, 356] on span "Continue" at bounding box center [811, 349] width 59 height 19
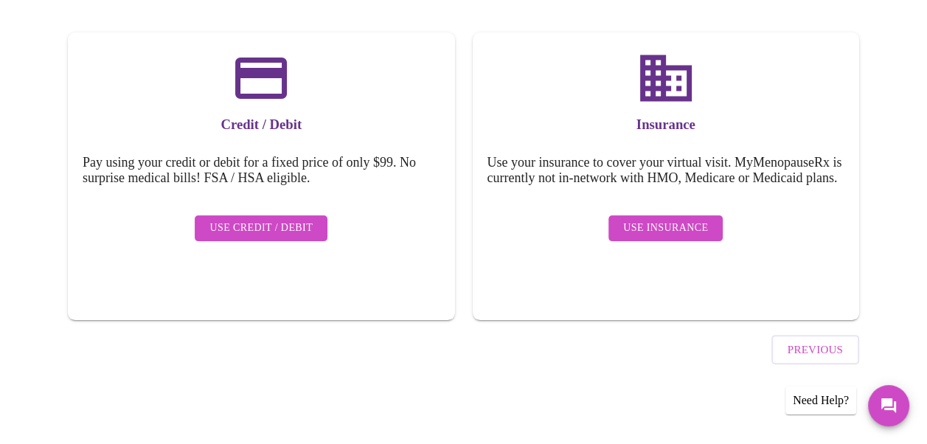
scroll to position [203, 0]
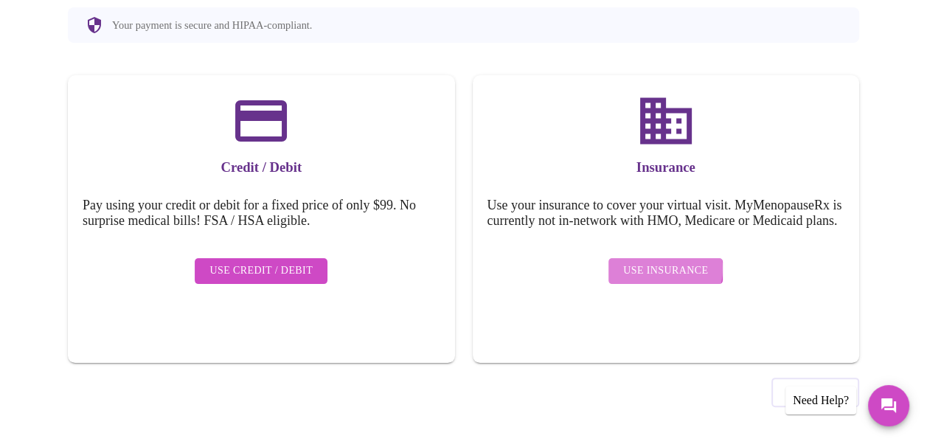
click at [664, 273] on span "Use Insurance" at bounding box center [665, 271] width 85 height 18
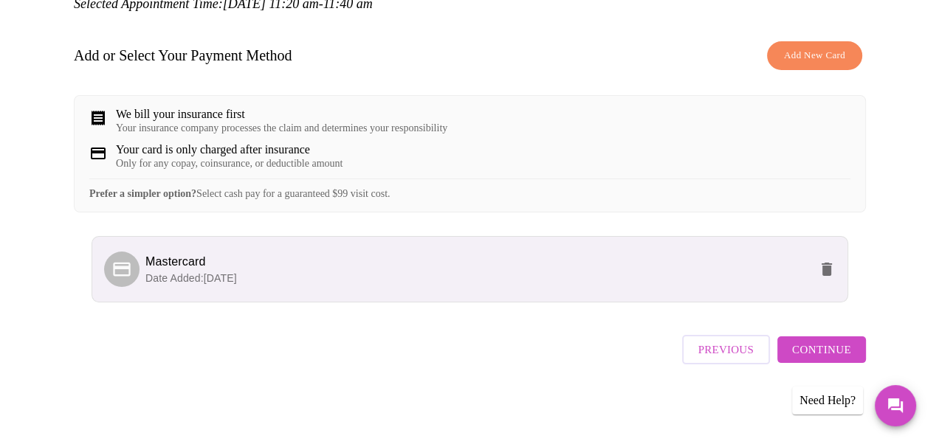
scroll to position [215, 0]
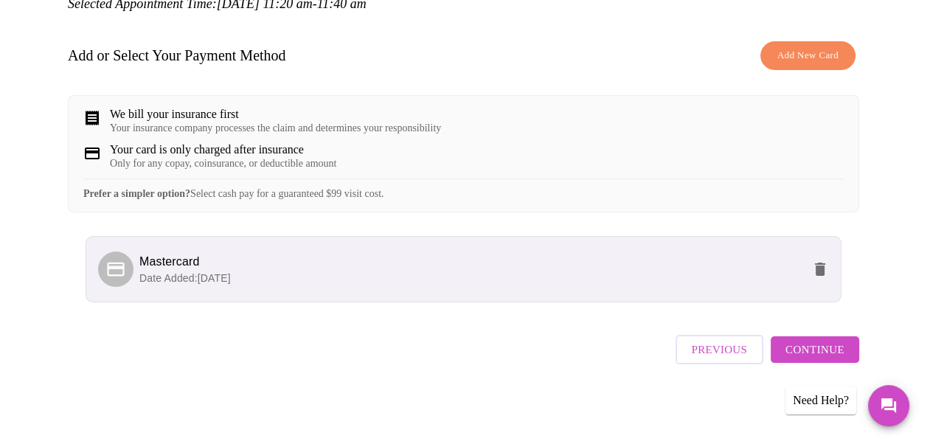
click at [823, 353] on span "Continue" at bounding box center [815, 349] width 59 height 19
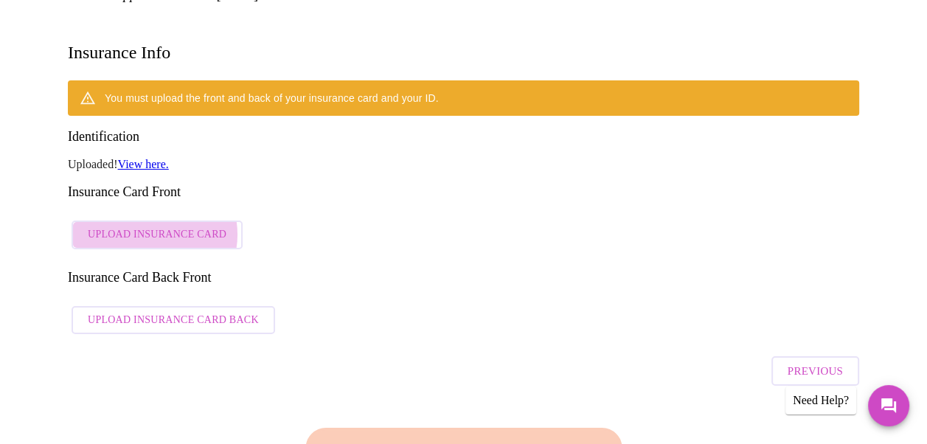
click at [148, 226] on span "Upload Insurance Card" at bounding box center [157, 235] width 139 height 18
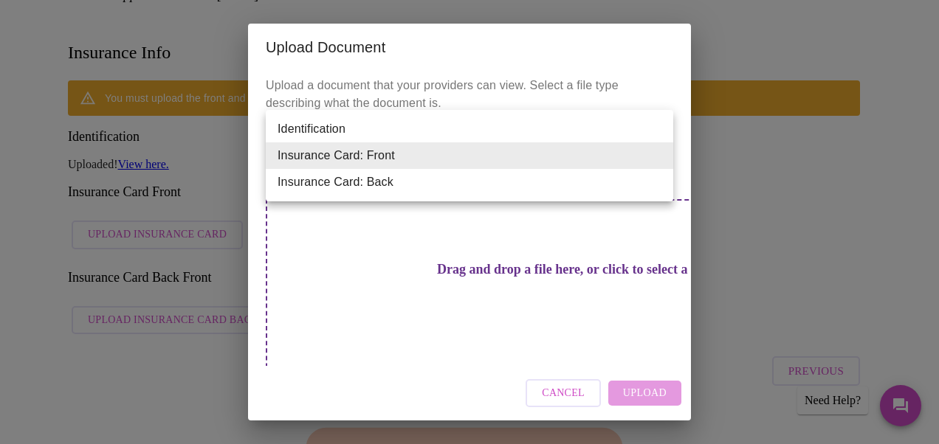
click at [356, 158] on li "Insurance Card: Front" at bounding box center [469, 155] width 407 height 27
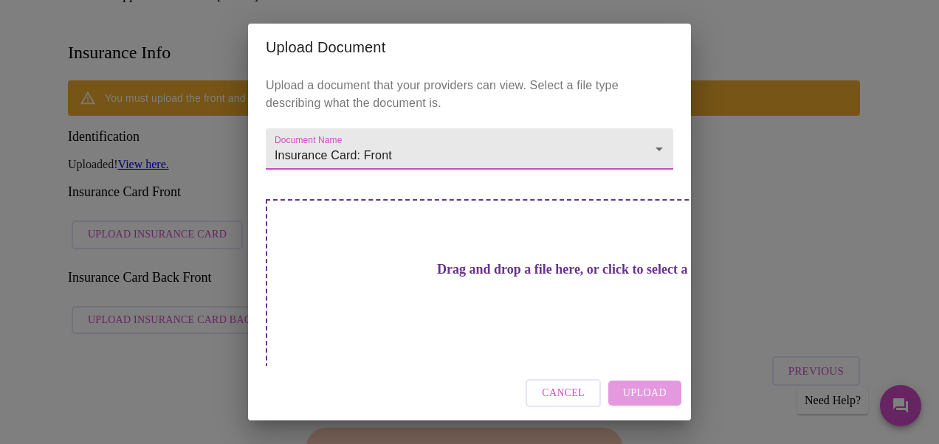
click at [782, 207] on div "Upload Document Upload a document that your providers can view. Select a file t…" at bounding box center [469, 222] width 939 height 444
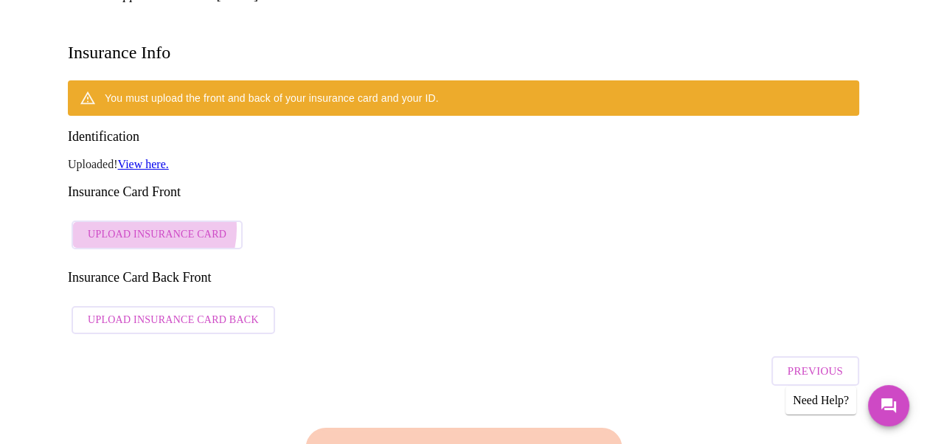
click at [137, 226] on span "Upload Insurance Card" at bounding box center [157, 235] width 139 height 18
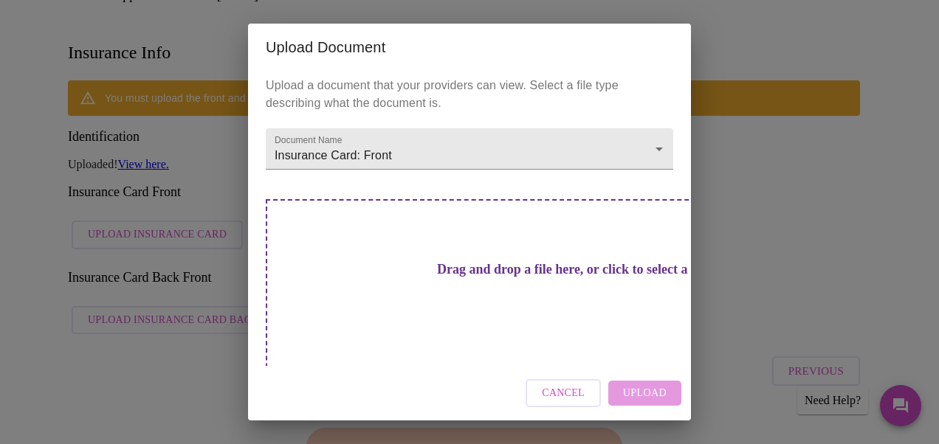
click at [446, 271] on h3 "Drag and drop a file here, or click to select a file" at bounding box center [572, 269] width 407 height 15
click at [329, 267] on div "Drag and drop a file here, or click to select a file" at bounding box center [573, 298] width 614 height 198
drag, startPoint x: 390, startPoint y: 264, endPoint x: 460, endPoint y: 285, distance: 73.8
click at [460, 277] on h3 "Drag and drop a file here, or click to select a file" at bounding box center [572, 269] width 407 height 15
click at [379, 244] on div "Drag and drop a file here, or click to select a file" at bounding box center [573, 298] width 614 height 198
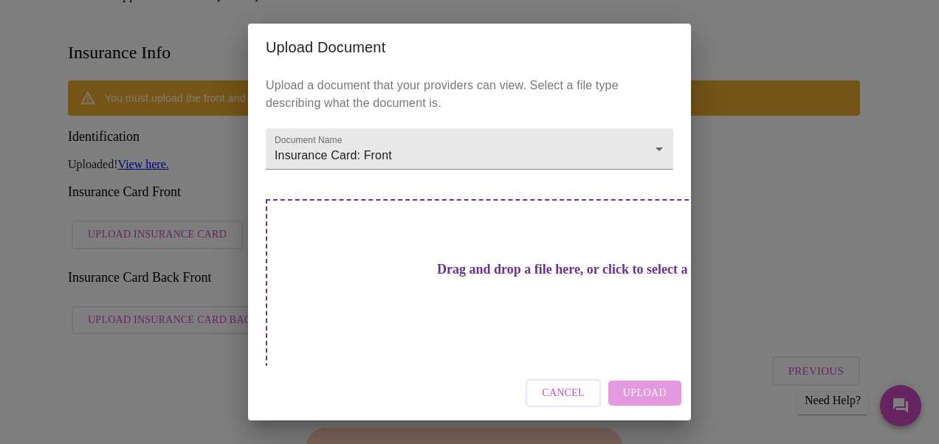
click at [372, 298] on div "Drag and drop a file here, or click to select a file" at bounding box center [573, 298] width 614 height 198
click at [400, 300] on div "Drag and drop a file here, or click to select a file" at bounding box center [573, 298] width 614 height 198
click at [560, 384] on span "Cancel" at bounding box center [563, 393] width 43 height 18
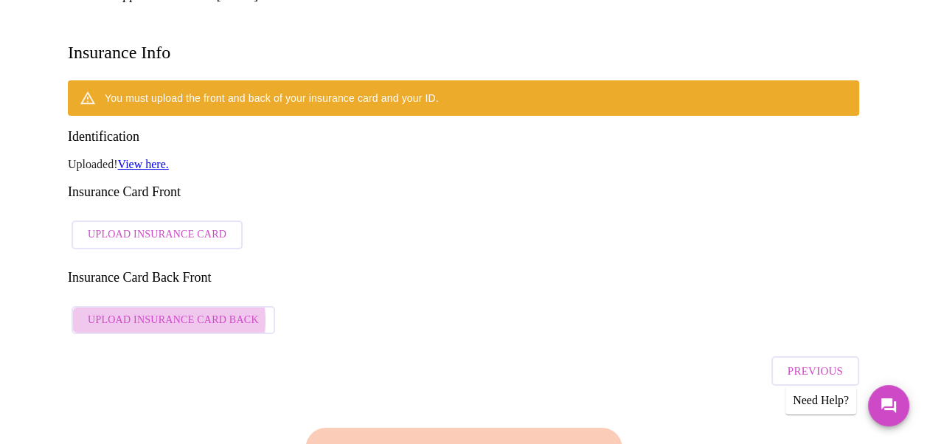
click at [149, 311] on span "Upload Insurance Card Back" at bounding box center [173, 320] width 171 height 18
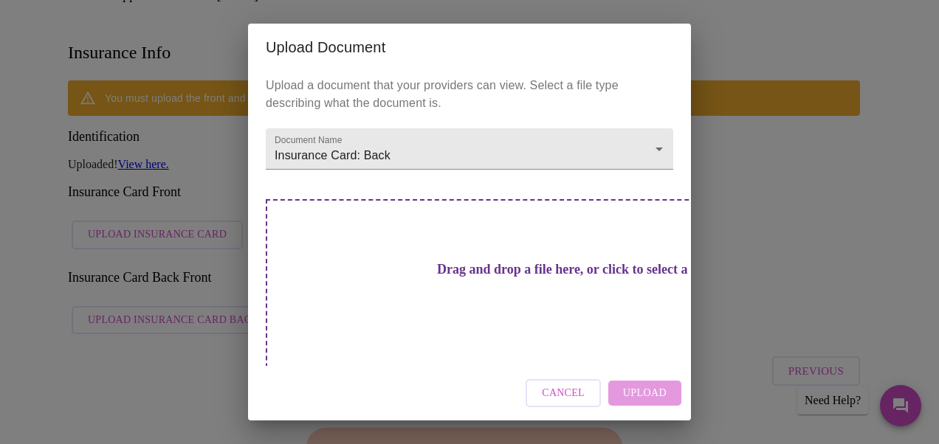
click at [372, 295] on div "Drag and drop a file here, or click to select a file" at bounding box center [573, 298] width 614 height 198
click at [446, 267] on h3 "Drag and drop a file here, or click to select a file" at bounding box center [572, 269] width 407 height 15
click at [640, 388] on div "Cancel Upload" at bounding box center [469, 393] width 443 height 55
click at [399, 262] on h3 "Drag and drop a file here, or click to select a file" at bounding box center [572, 269] width 407 height 15
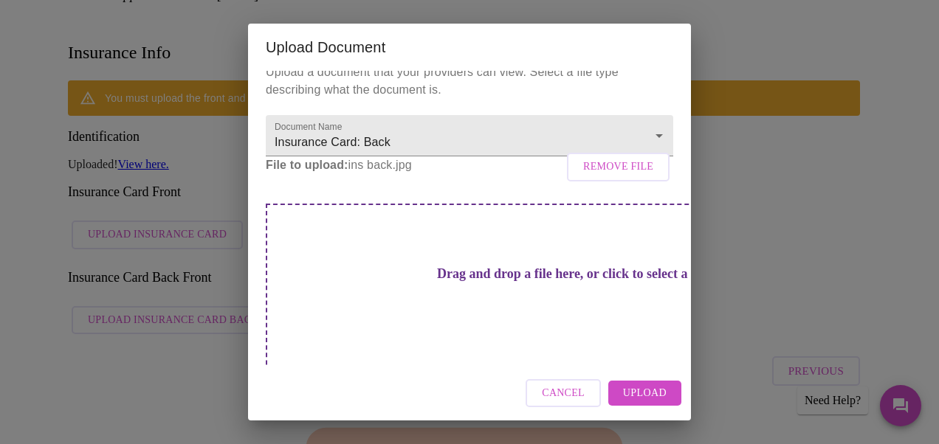
scroll to position [18, 0]
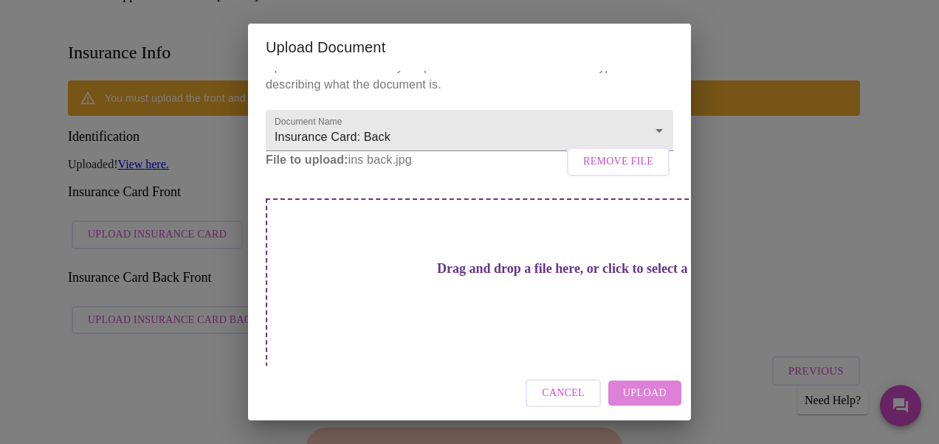
click at [652, 399] on span "Upload" at bounding box center [645, 393] width 44 height 18
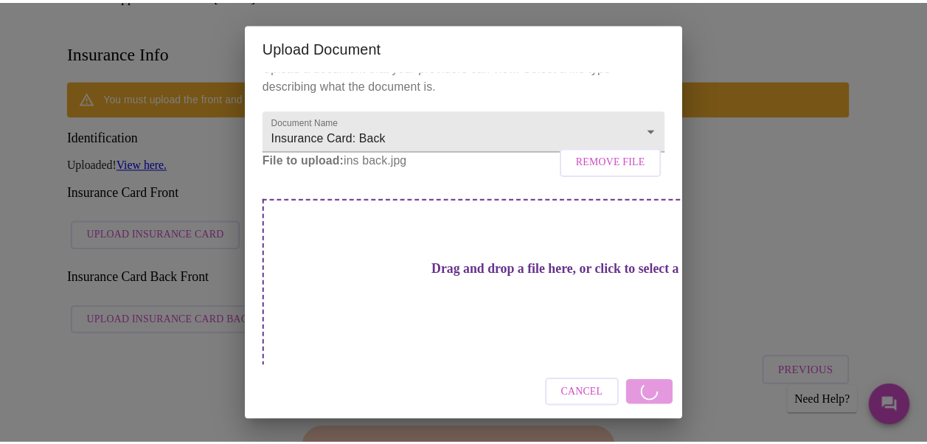
scroll to position [0, 0]
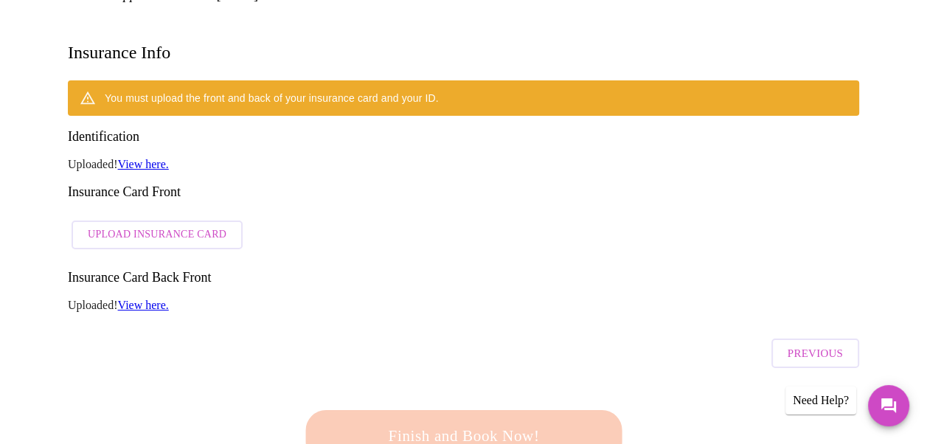
click at [659, 184] on h3 "Insurance Card Front" at bounding box center [464, 191] width 792 height 15
click at [148, 299] on link "View here." at bounding box center [143, 305] width 51 height 13
click at [139, 226] on span "Upload Insurance Card" at bounding box center [157, 235] width 139 height 18
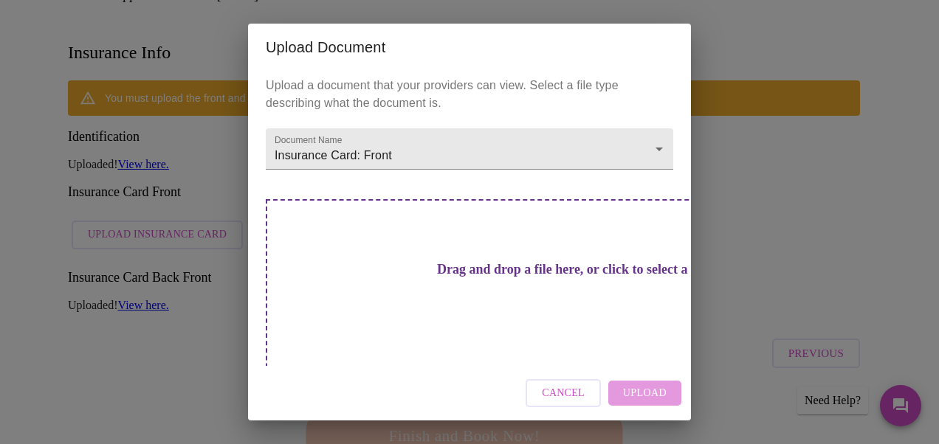
click at [642, 396] on div "Cancel Upload" at bounding box center [469, 393] width 443 height 55
click at [447, 290] on div "Drag and drop a file here, or click to select a file" at bounding box center [573, 298] width 614 height 198
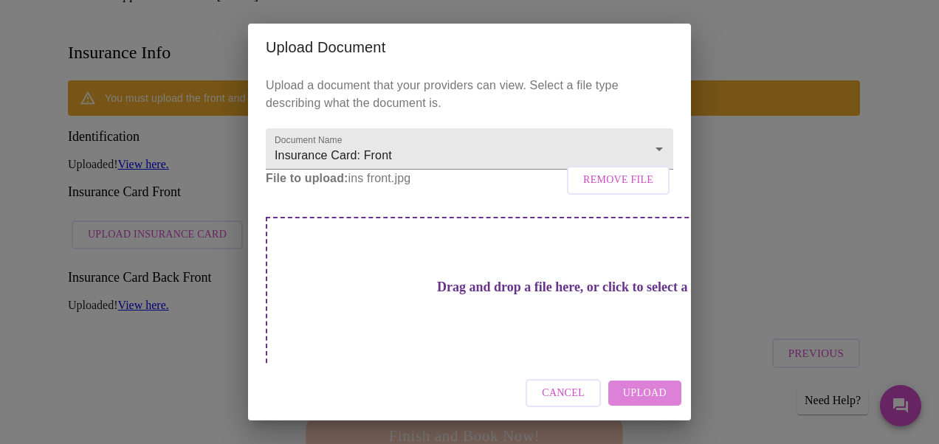
click at [643, 395] on span "Upload" at bounding box center [645, 393] width 44 height 18
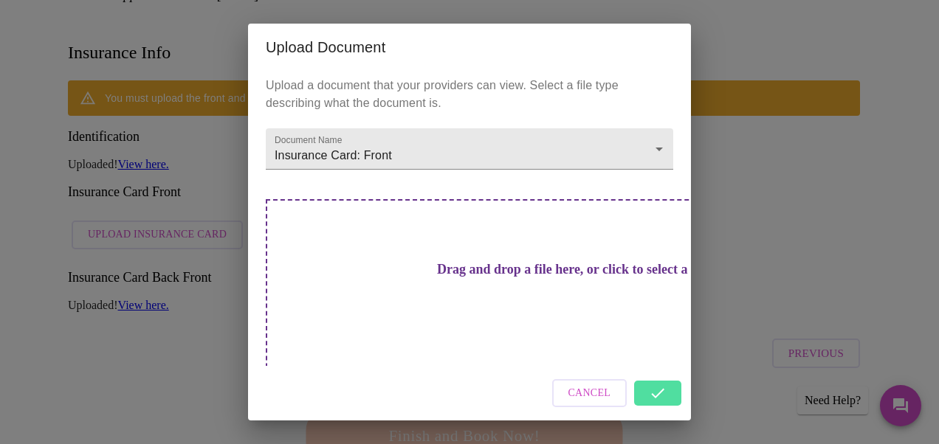
click at [652, 388] on div "Cancel" at bounding box center [469, 393] width 443 height 55
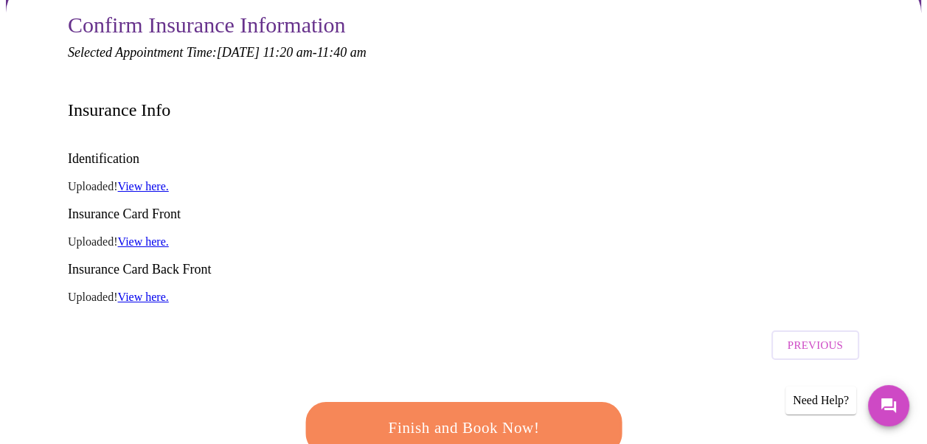
scroll to position [142, 0]
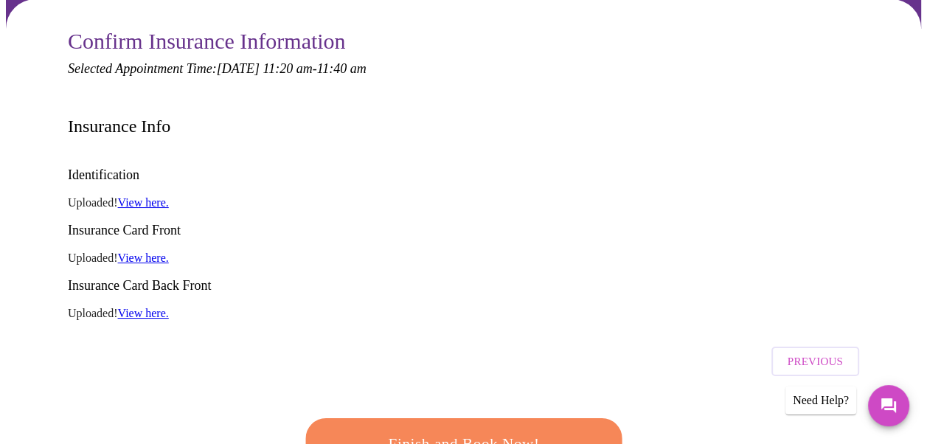
click at [133, 252] on link "View here." at bounding box center [143, 258] width 51 height 13
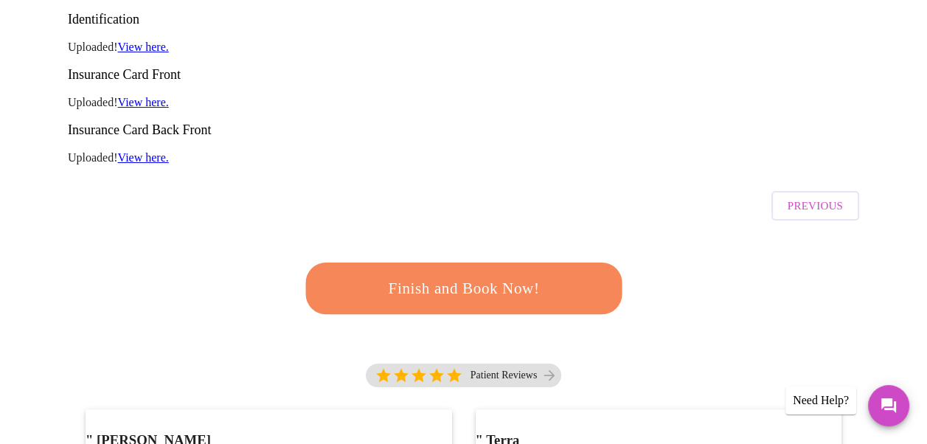
scroll to position [289, 0]
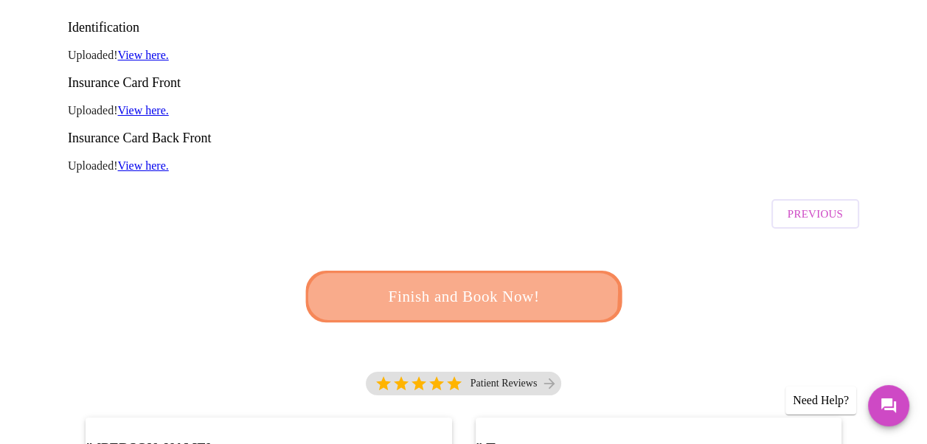
click at [463, 283] on span "Finish and Book Now!" at bounding box center [464, 296] width 273 height 27
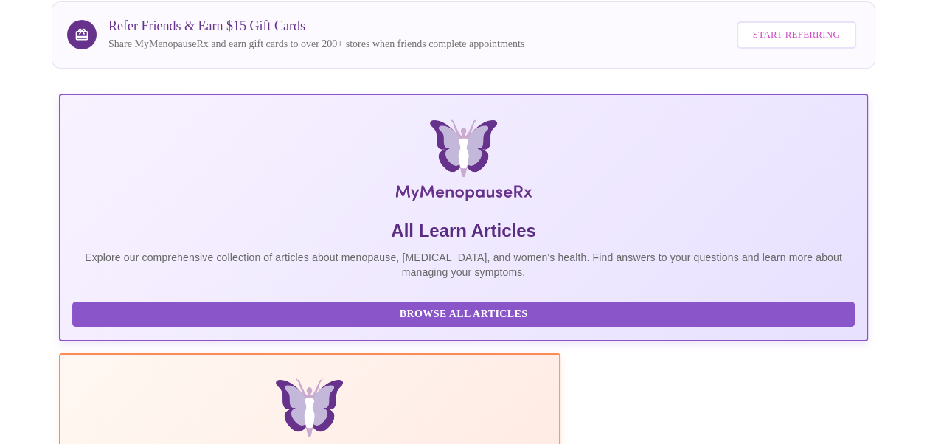
scroll to position [137, 0]
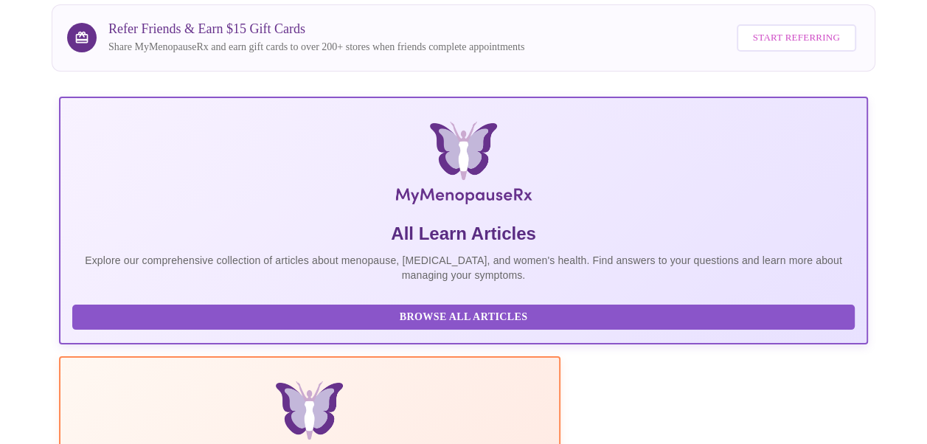
click at [130, 322] on span "Browse All Articles" at bounding box center [463, 317] width 753 height 18
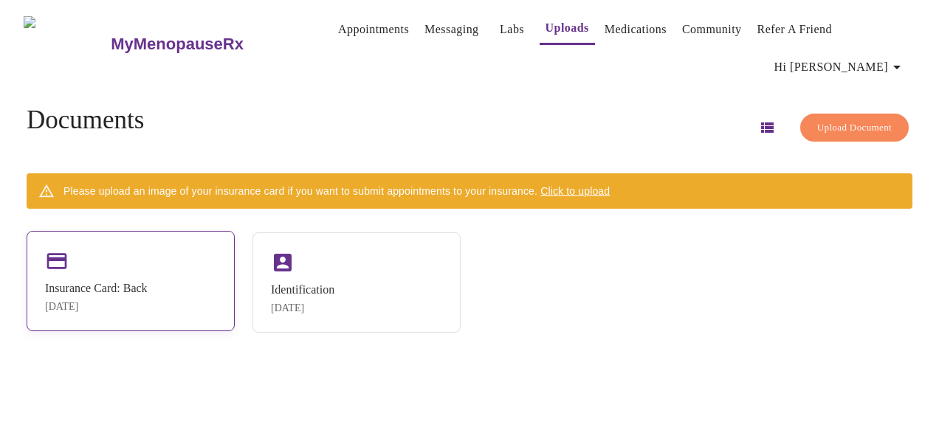
click at [148, 282] on div "Insurance Card: Back" at bounding box center [96, 288] width 103 height 13
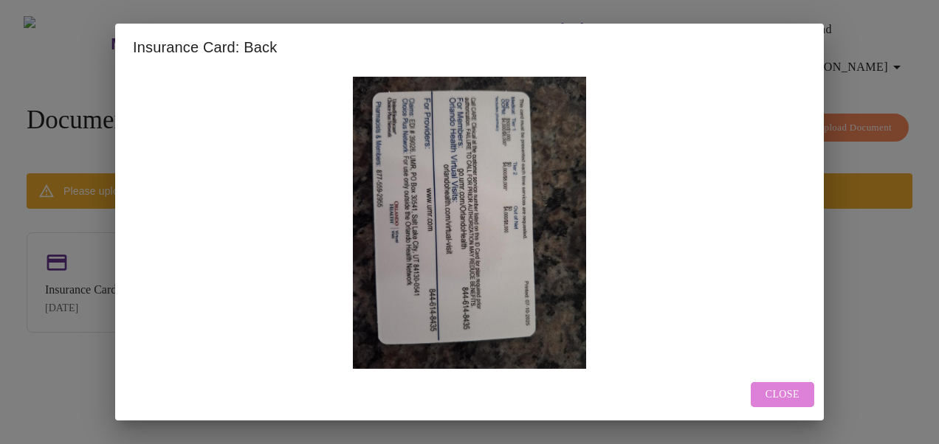
click at [780, 394] on span "Close" at bounding box center [782, 395] width 34 height 18
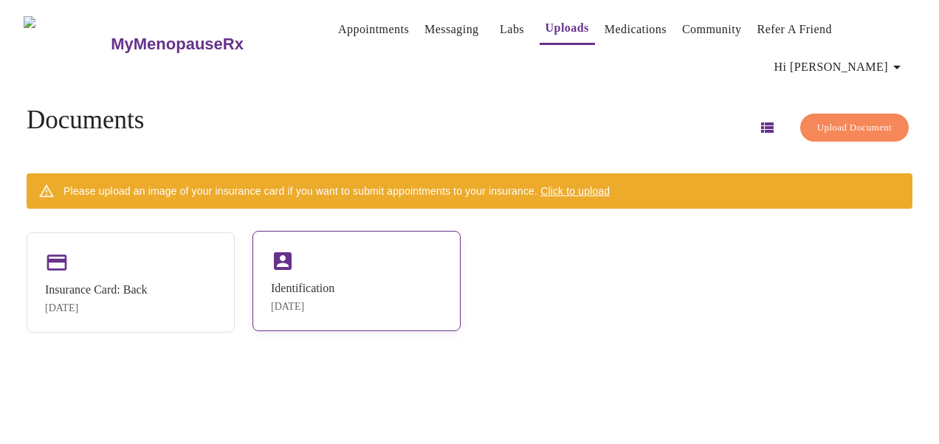
click at [334, 251] on div "Identification May 8, 2025" at bounding box center [356, 281] width 208 height 100
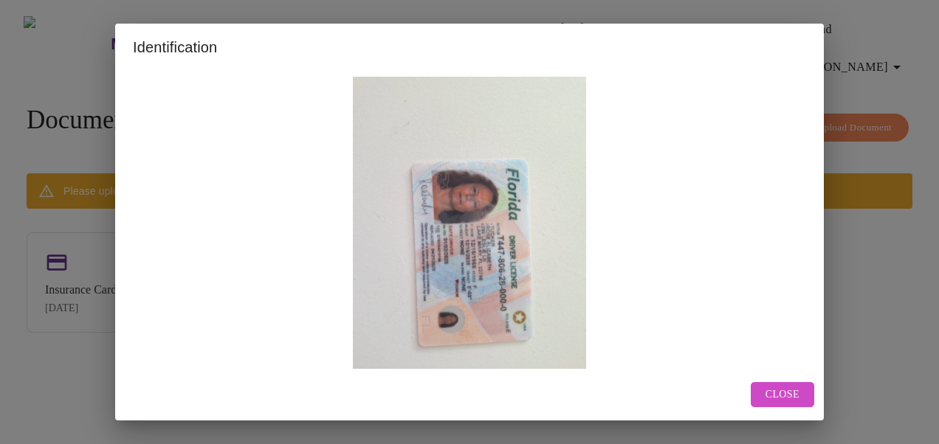
click at [770, 397] on span "Close" at bounding box center [782, 395] width 34 height 18
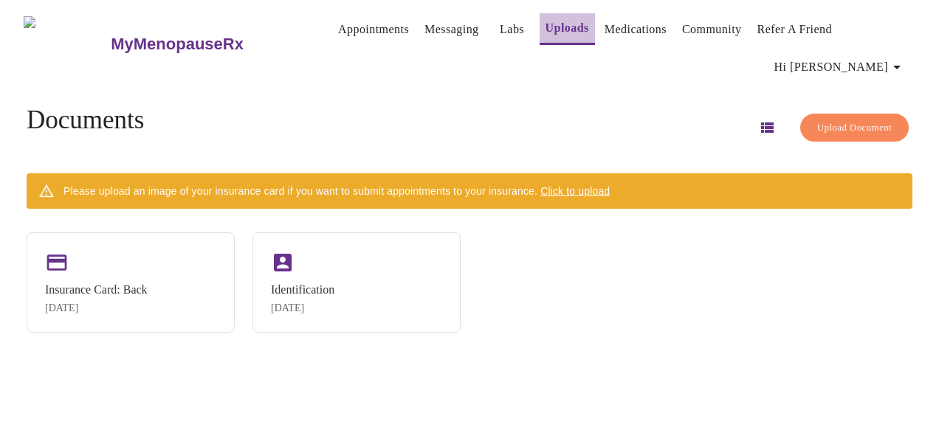
click at [545, 30] on link "Uploads" at bounding box center [567, 28] width 44 height 21
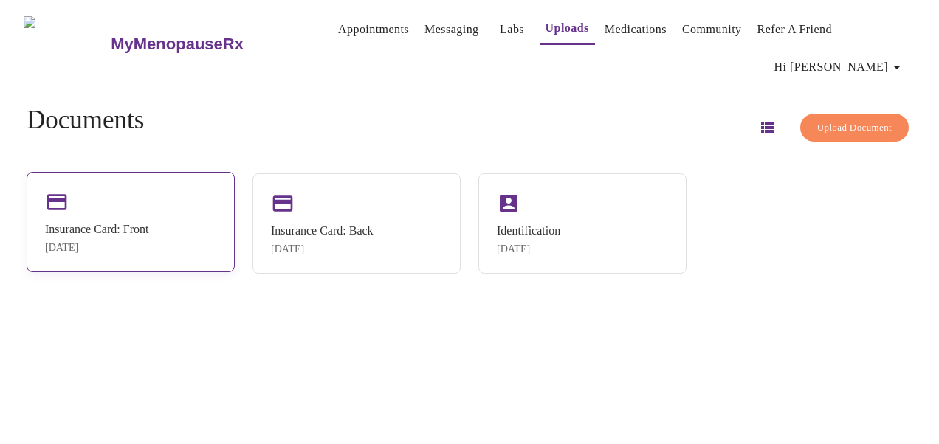
click at [148, 223] on div "Insurance Card: Front" at bounding box center [96, 229] width 103 height 13
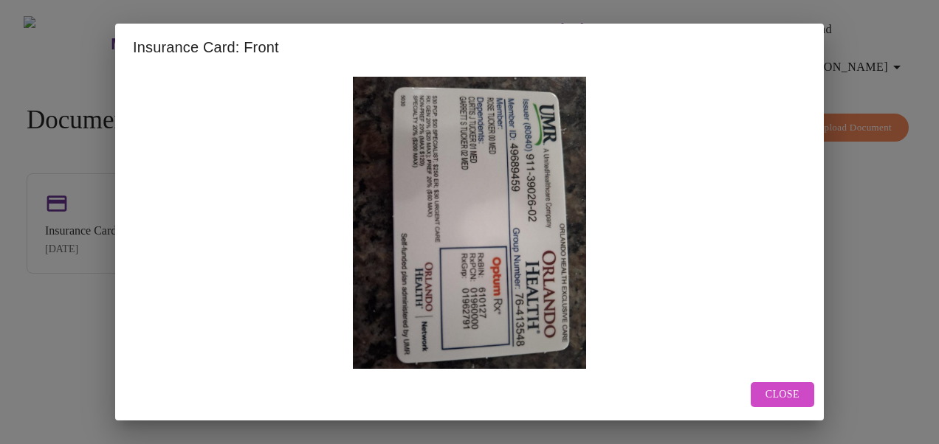
click at [791, 395] on span "Close" at bounding box center [782, 395] width 34 height 18
